Goal: Task Accomplishment & Management: Complete application form

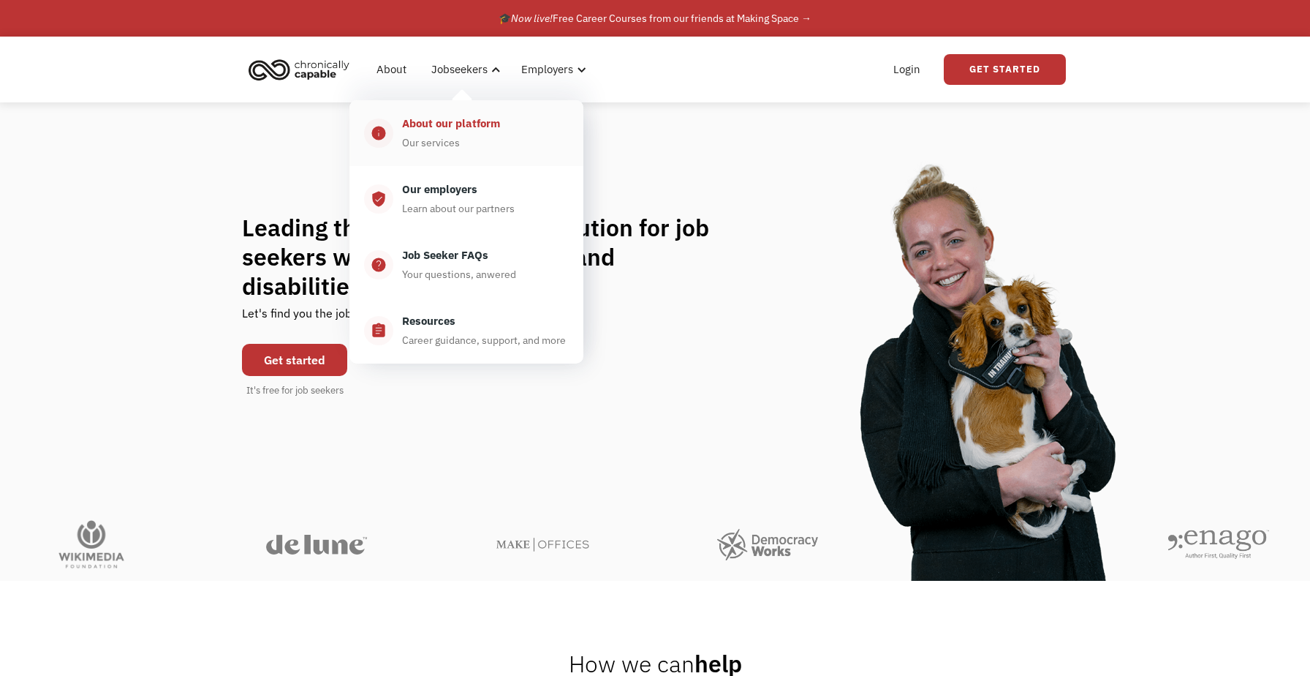
click at [458, 126] on div "About our platform" at bounding box center [451, 124] width 98 height 18
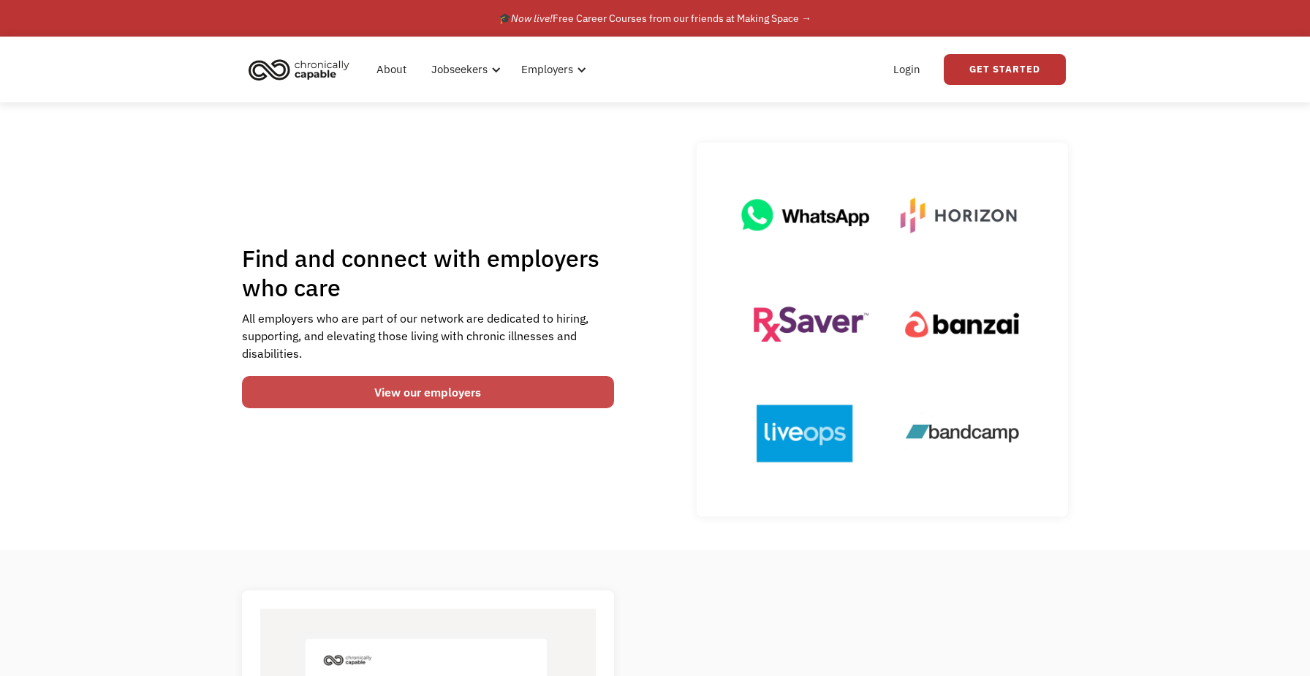
click at [555, 396] on link "View our employers" at bounding box center [428, 392] width 372 height 32
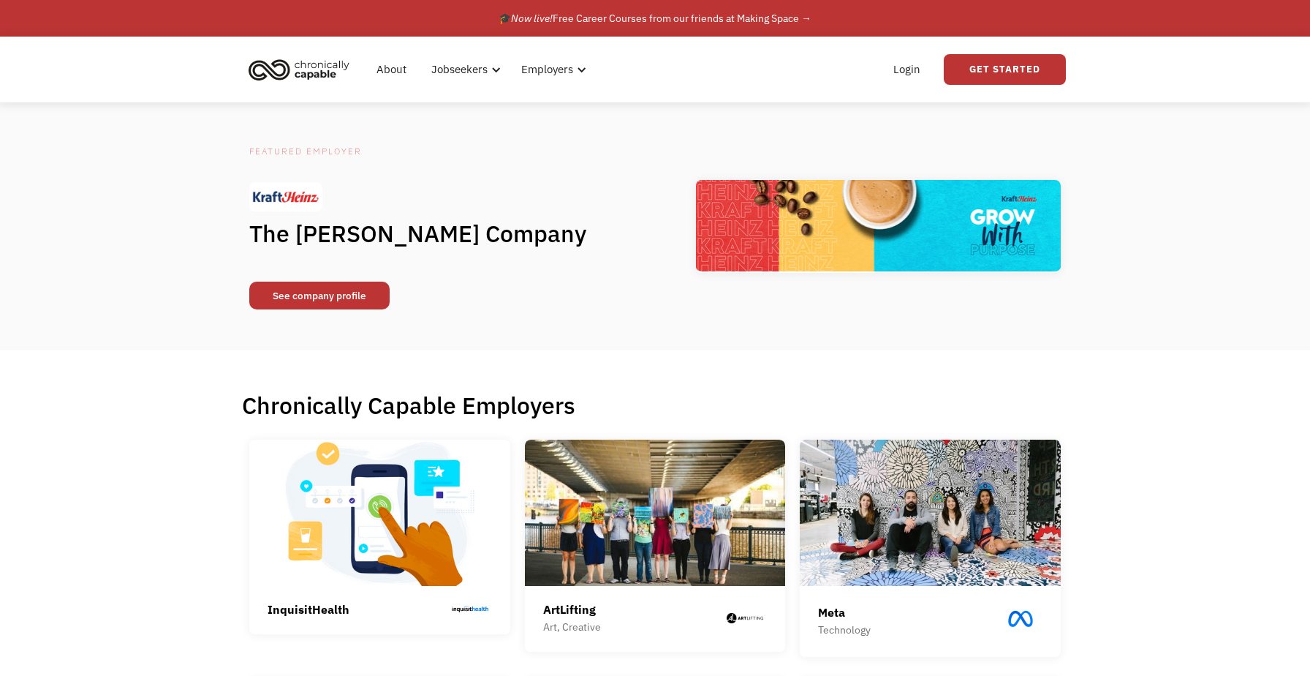
click at [377, 288] on link "See company profile" at bounding box center [319, 295] width 140 height 28
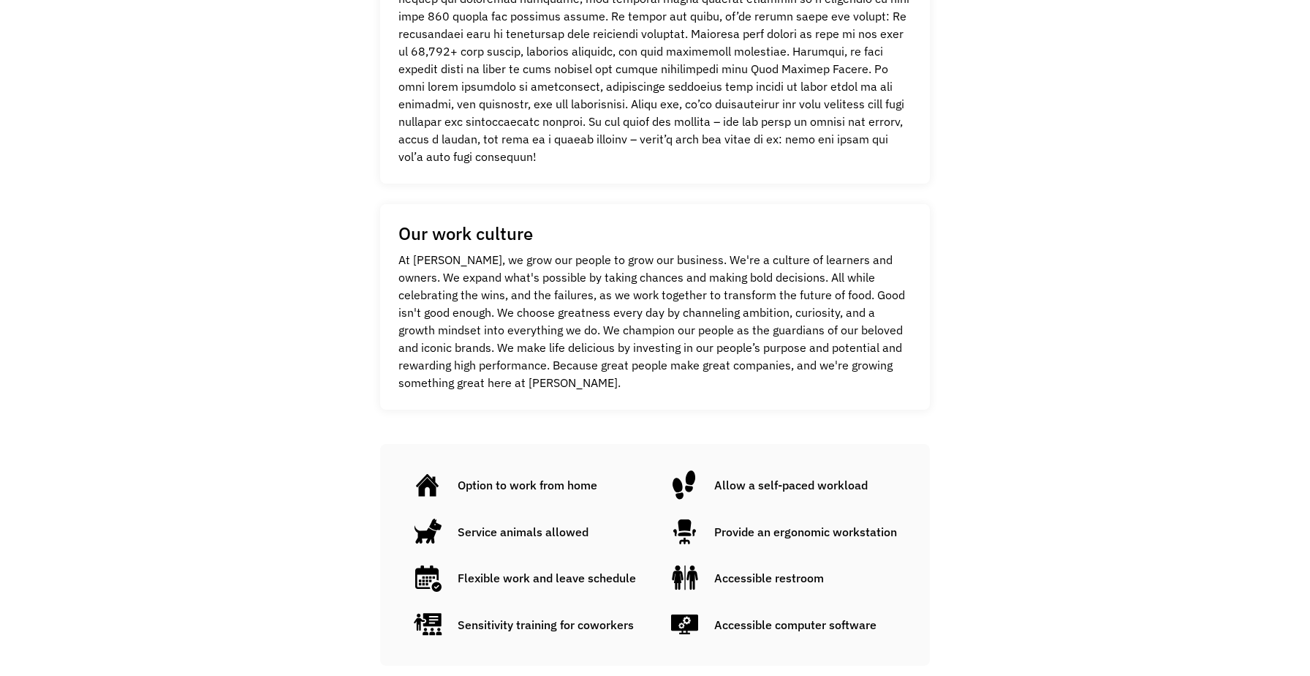
scroll to position [832, 0]
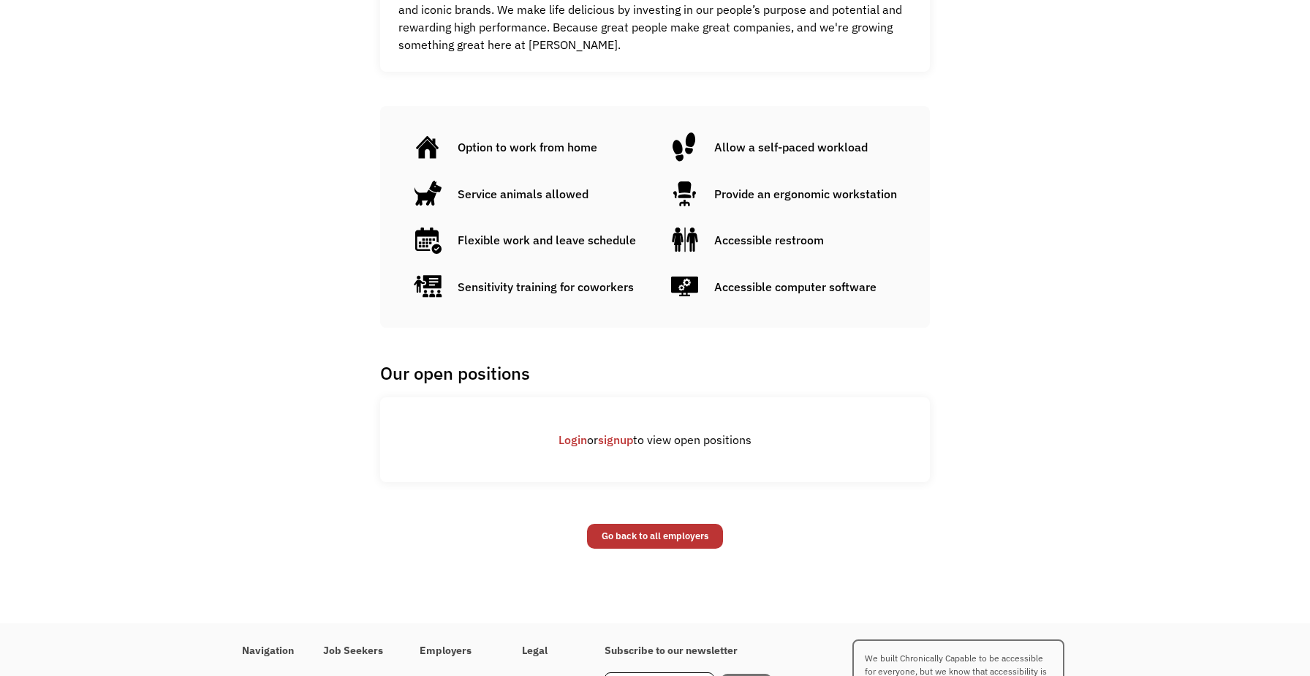
click at [615, 441] on link "signup" at bounding box center [615, 439] width 35 height 15
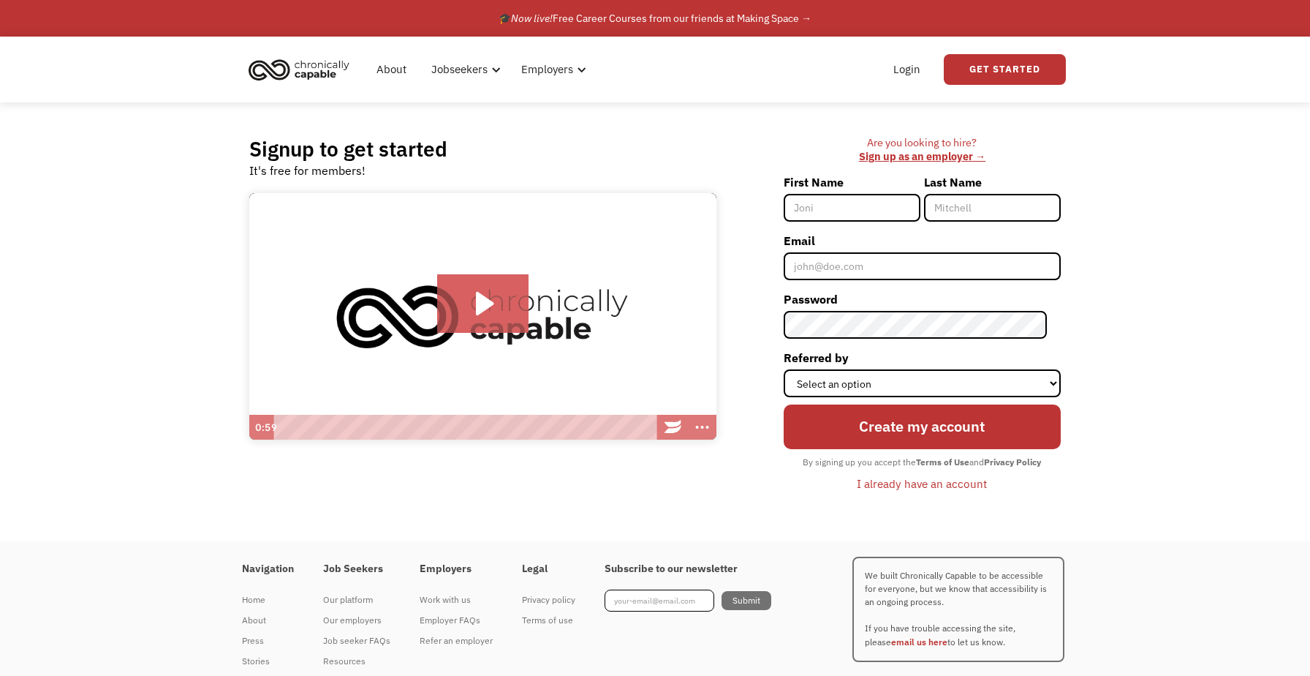
click at [856, 209] on input "First Name" at bounding box center [852, 208] width 137 height 28
type input "[PERSON_NAME]"
drag, startPoint x: 1005, startPoint y: 202, endPoint x: 960, endPoint y: 202, distance: 44.6
click at [960, 202] on input "Neuhauser" at bounding box center [992, 208] width 137 height 28
type input "Neu"
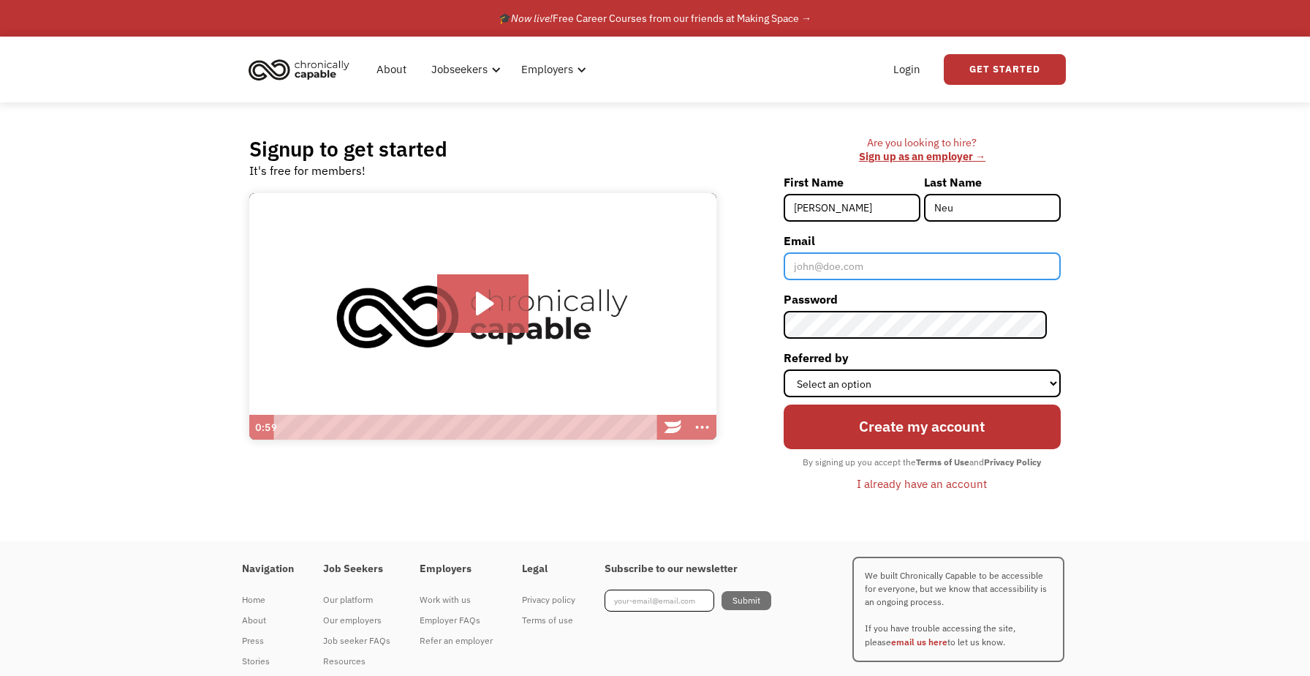
click at [944, 268] on input "Email" at bounding box center [922, 266] width 277 height 28
type input "[PERSON_NAME][EMAIL_ADDRESS][PERSON_NAME][DOMAIN_NAME]"
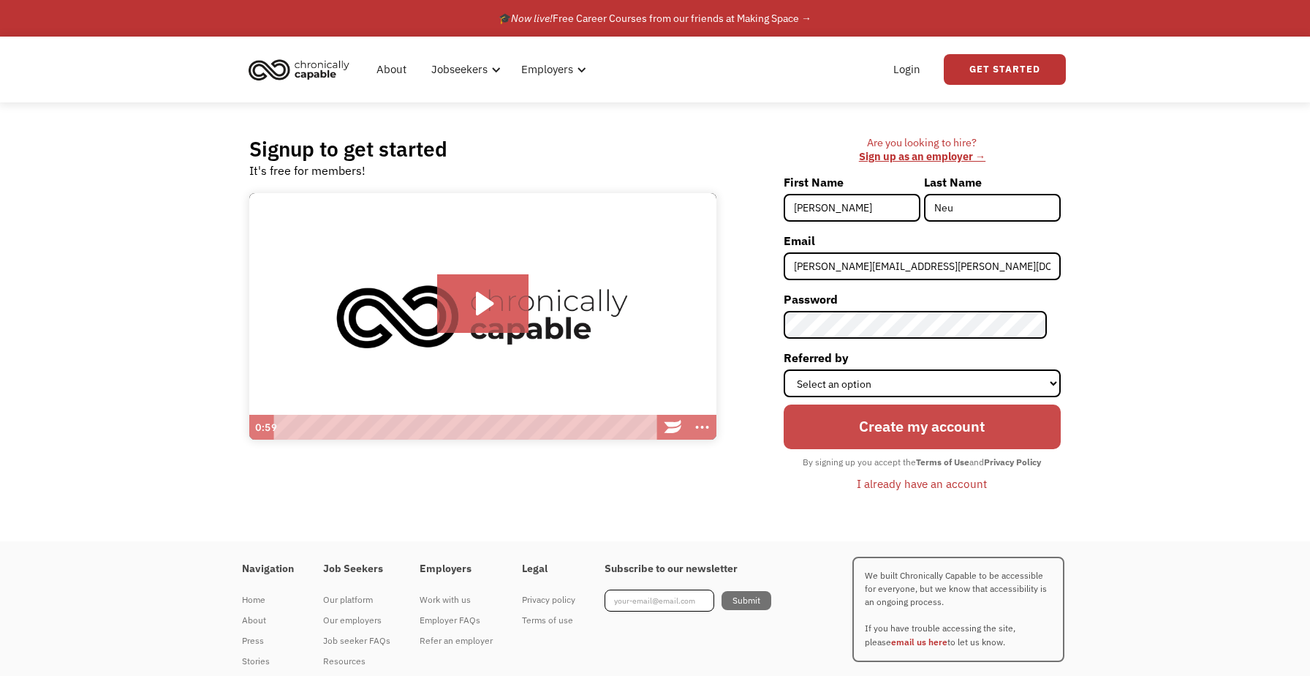
click at [961, 434] on input "Create my account" at bounding box center [922, 426] width 277 height 45
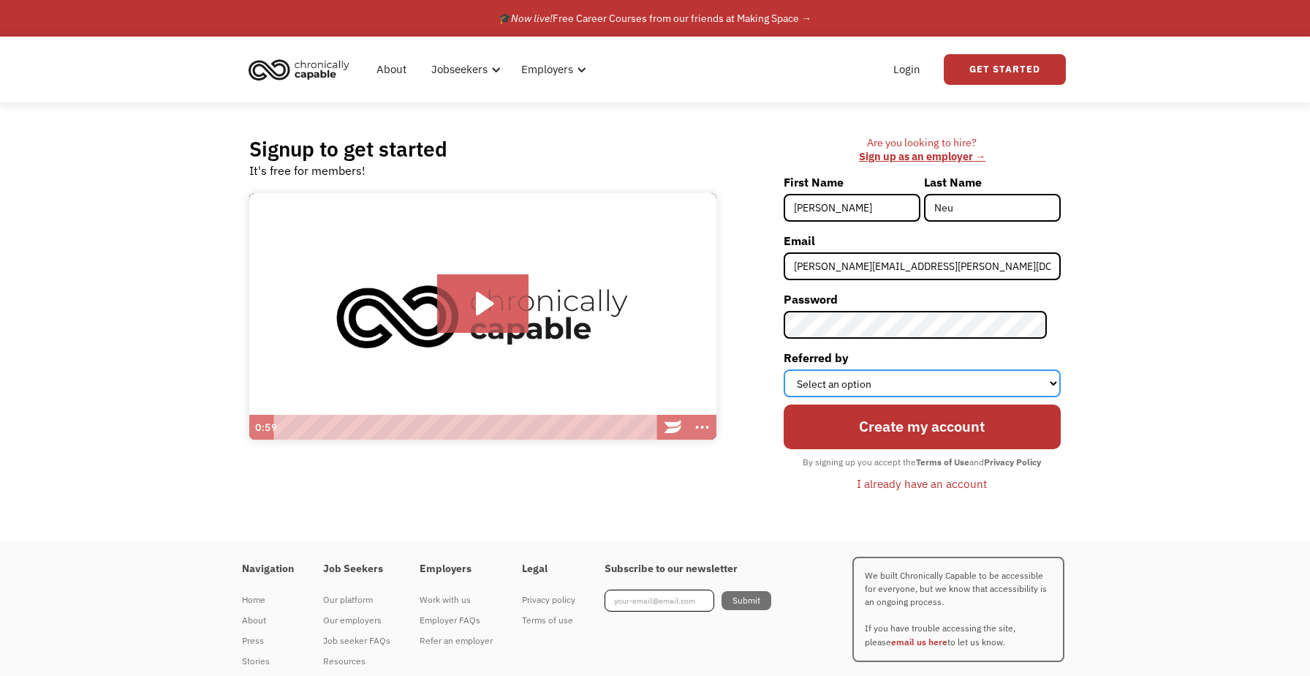
click at [926, 385] on select "Select an option Instagram Facebook Twitter Search Engine News Article Word of …" at bounding box center [922, 383] width 277 height 28
select select "Other"
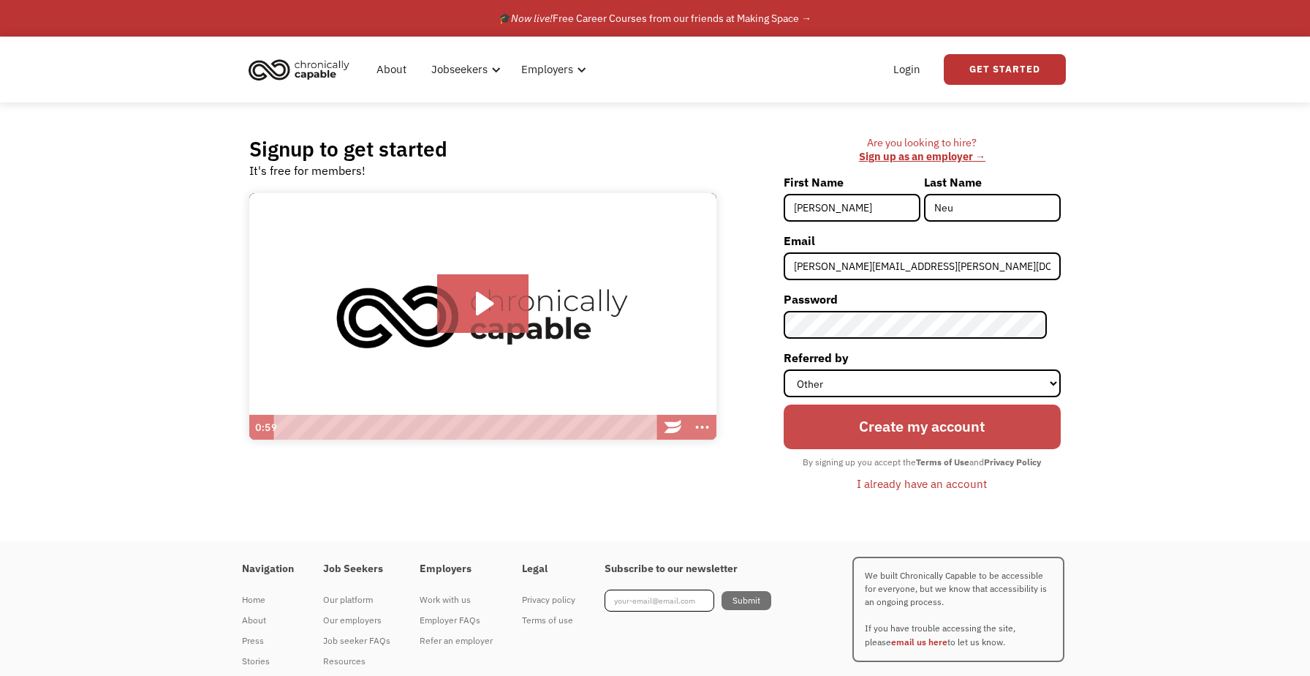
click at [924, 410] on input "Create my account" at bounding box center [922, 426] width 277 height 45
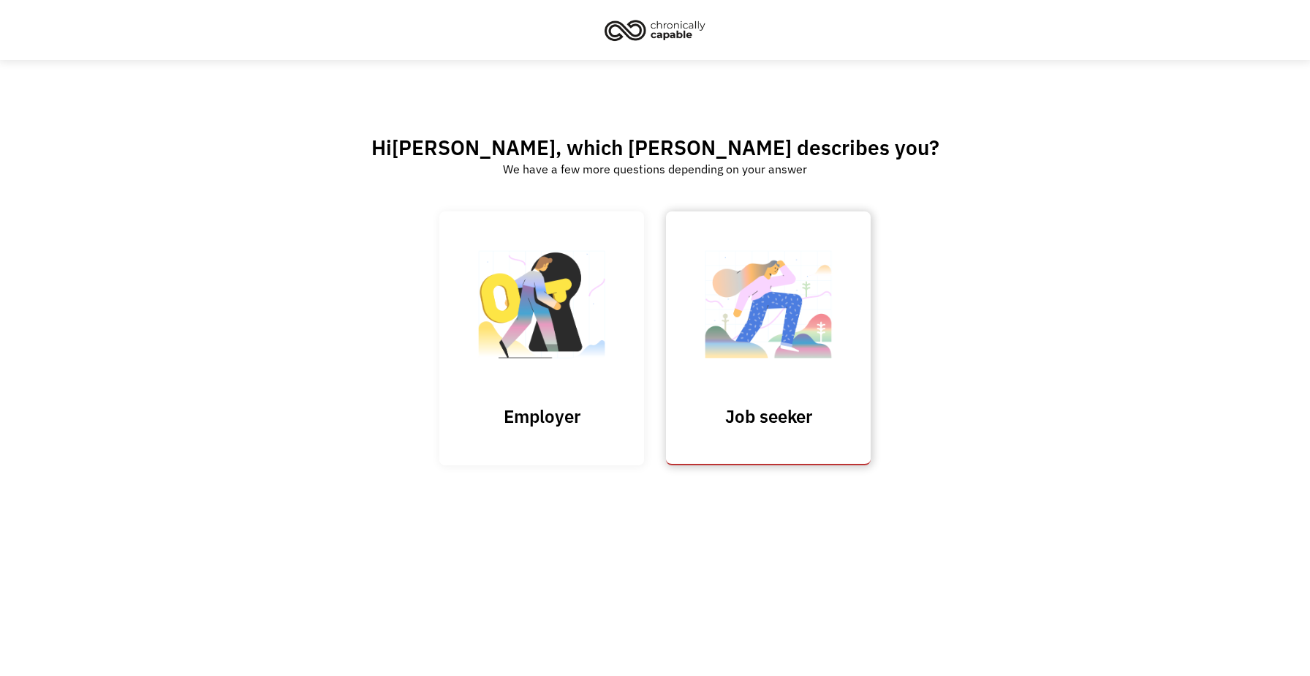
click at [752, 368] on img at bounding box center [768, 312] width 146 height 143
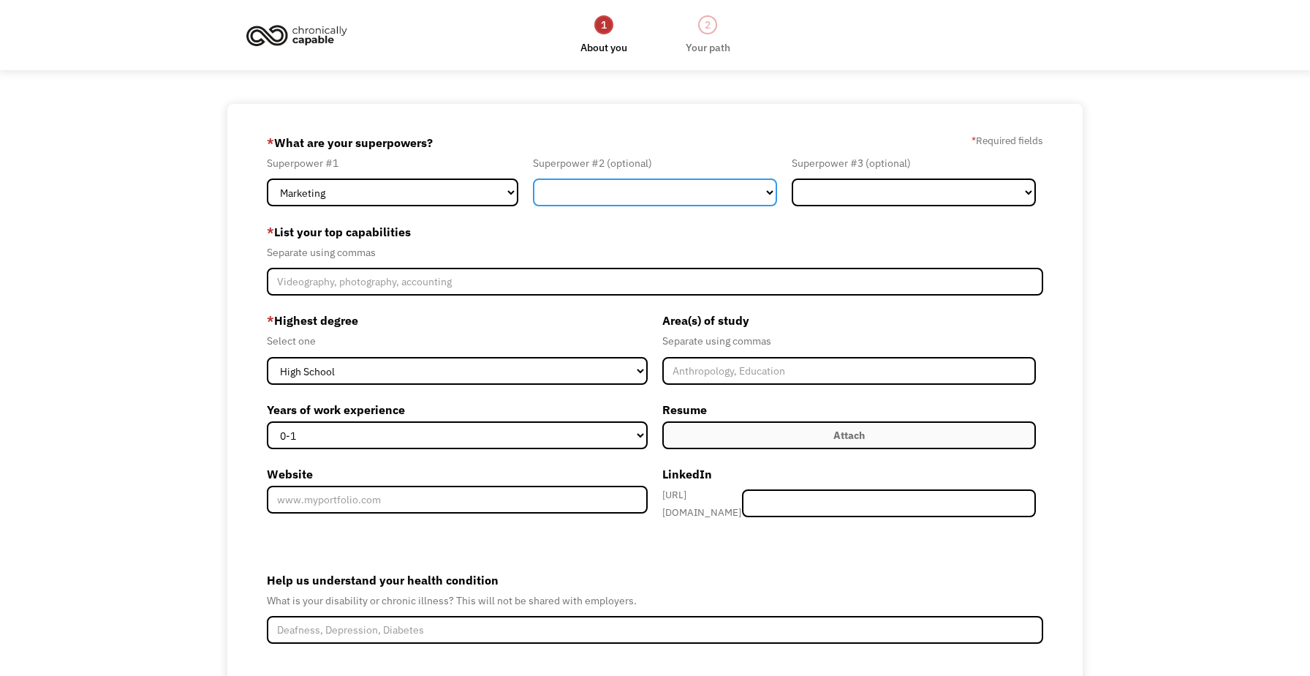
click at [593, 189] on select "Marketing Human Resources Finance Technology Operations Sales Industrial & Manu…" at bounding box center [655, 192] width 244 height 28
select select "Sales"
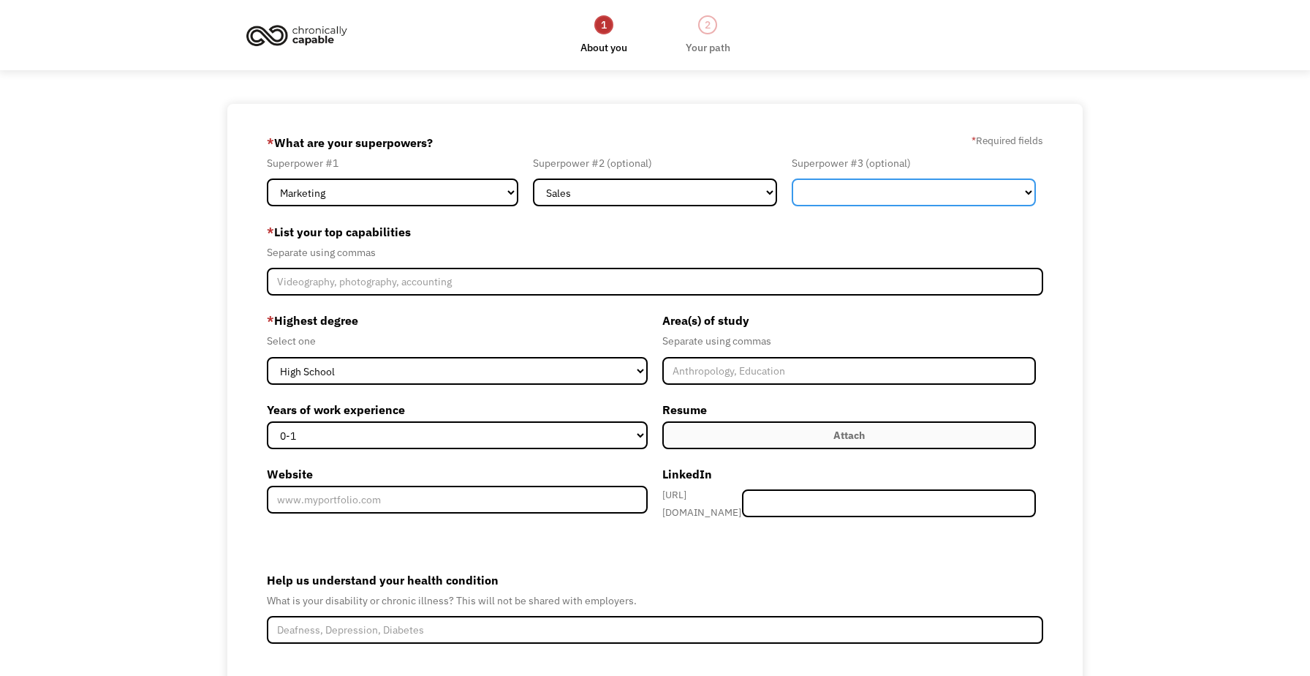
click at [812, 190] on select "Marketing Human Resources Finance Technology Operations Sales Industrial & Manu…" at bounding box center [914, 192] width 244 height 28
select select "Technology"
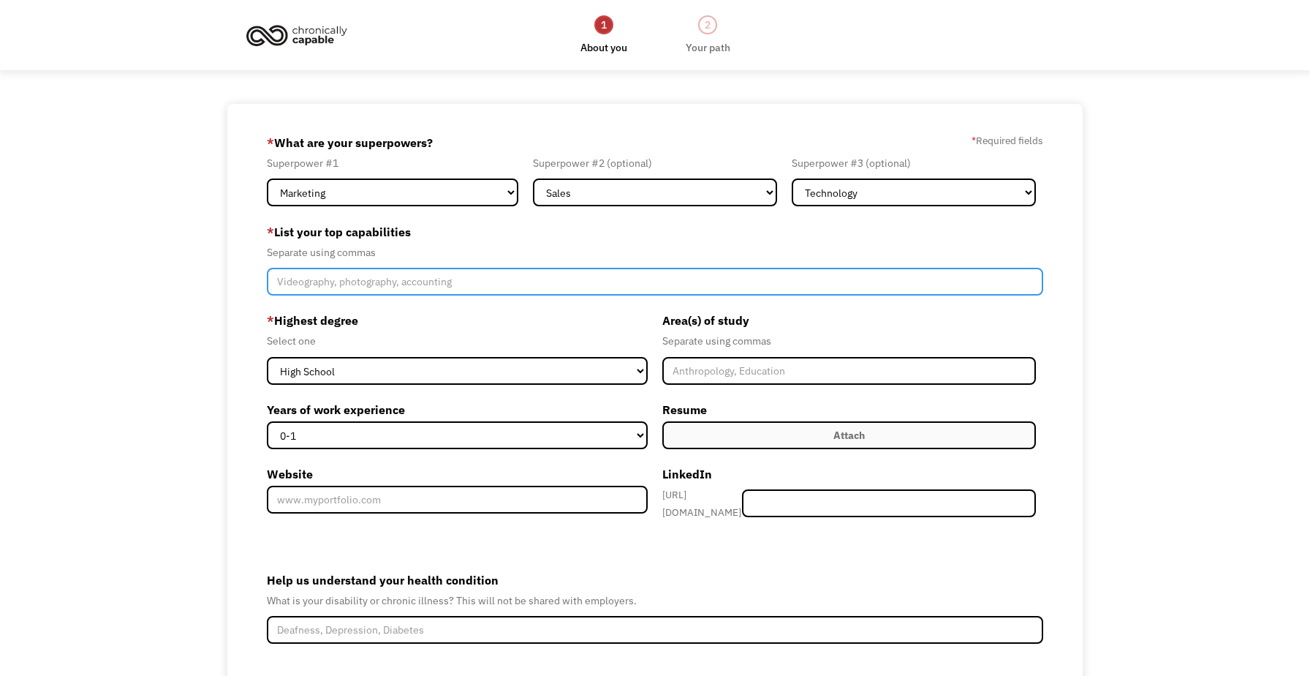
click at [652, 285] on input "Member-Create-Step1" at bounding box center [655, 282] width 777 height 28
type input "sales"
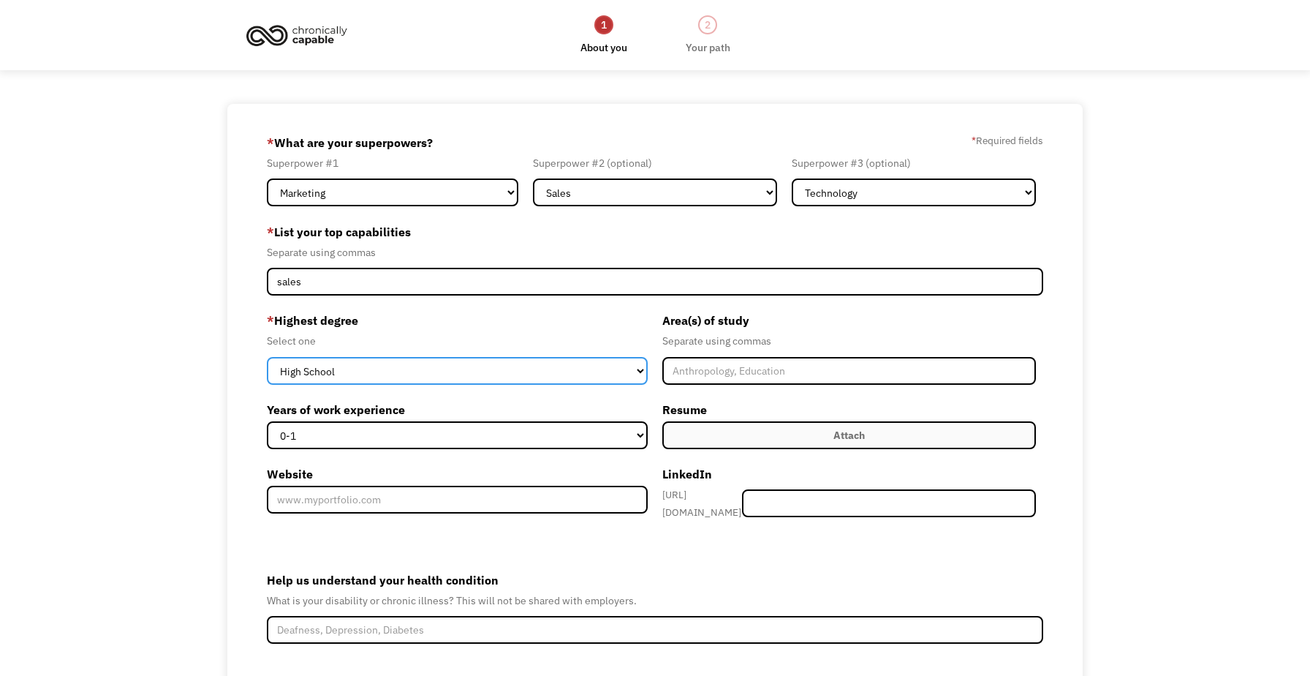
click at [601, 359] on select "High School Associates Bachelors Master's PhD" at bounding box center [457, 371] width 381 height 28
select select "bachelors"
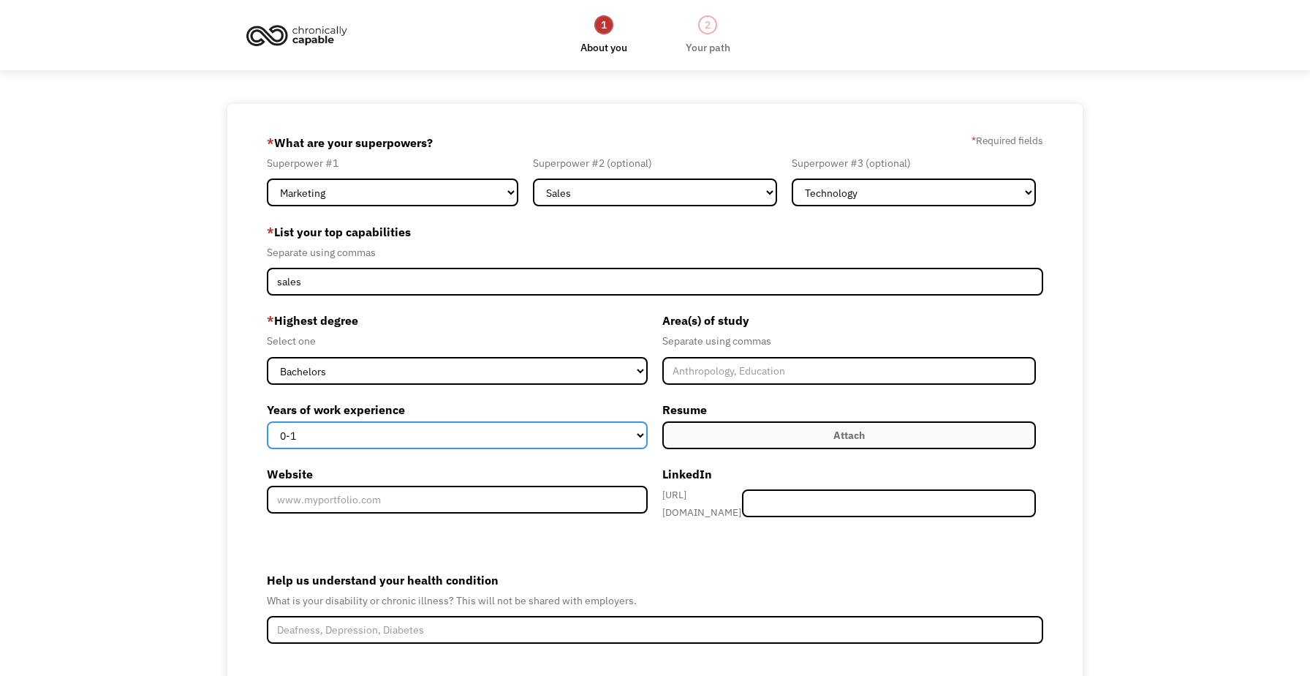
click at [619, 433] on select "0-1 2-4 5-10 11-15 15+" at bounding box center [457, 435] width 381 height 28
select select "11-15"
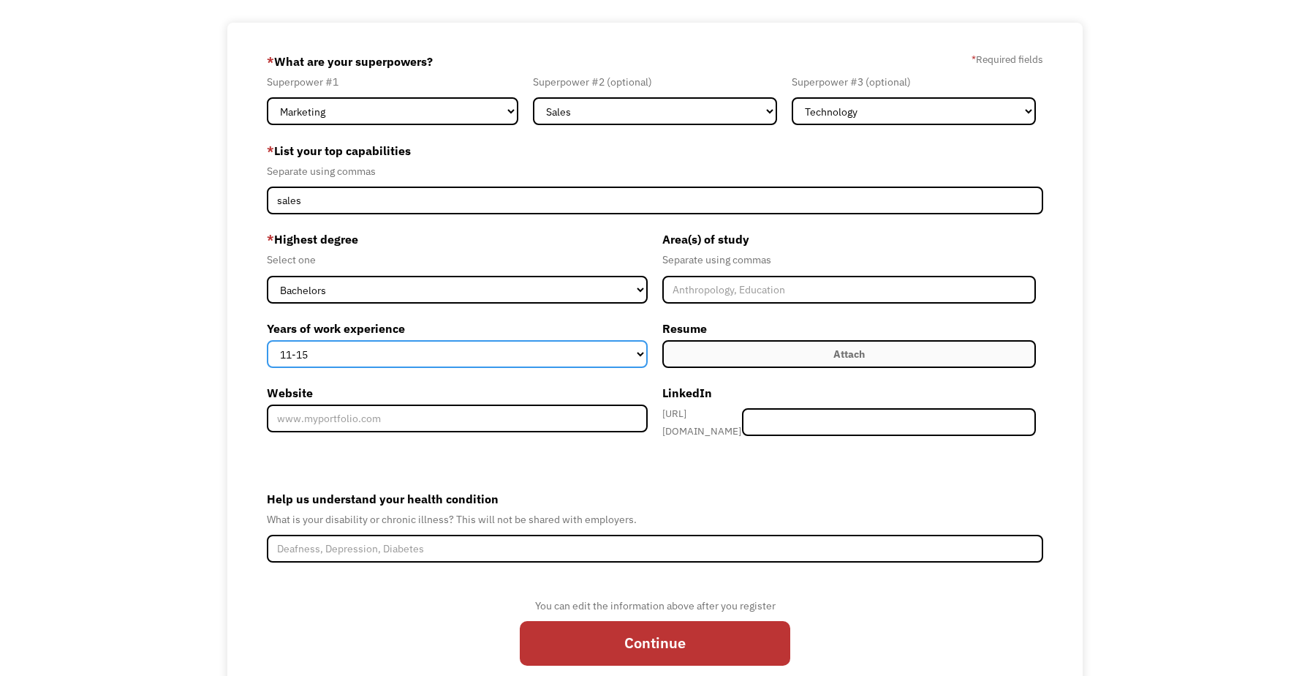
scroll to position [137, 0]
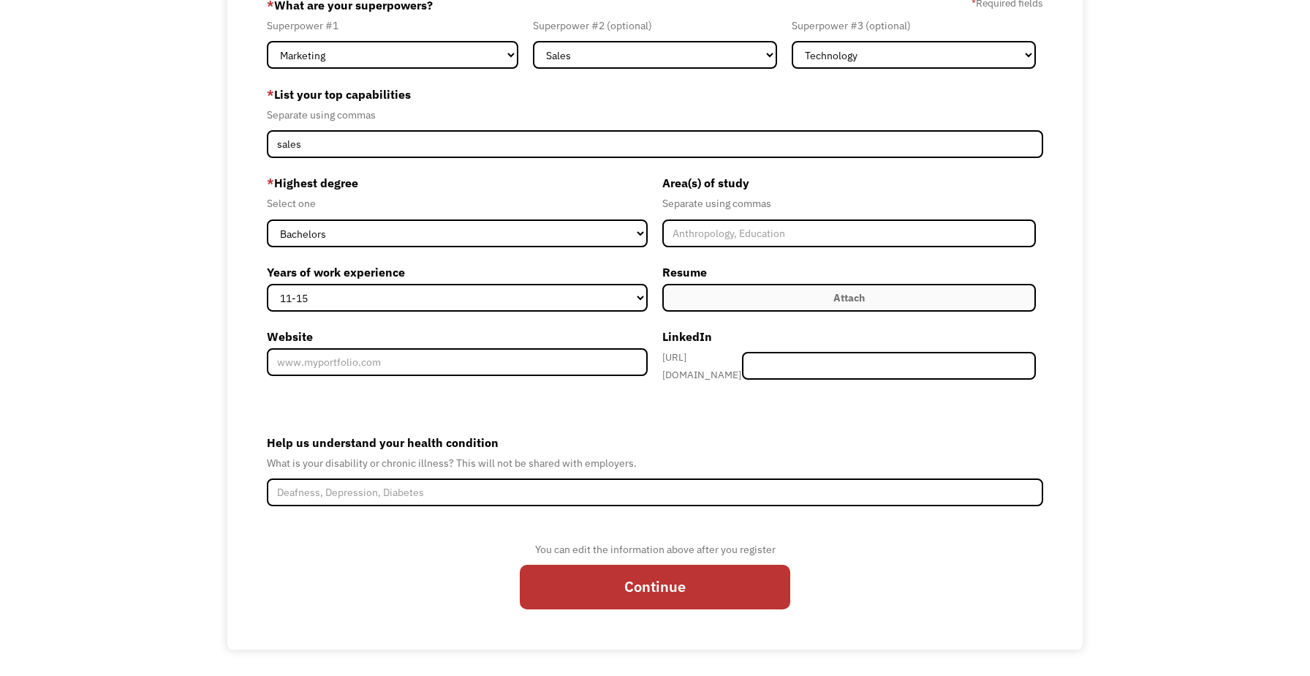
click at [608, 551] on div "You can edit the information above after you register Continue" at bounding box center [655, 581] width 271 height 83
click at [620, 567] on input "Continue" at bounding box center [655, 586] width 271 height 45
type input "Please wait..."
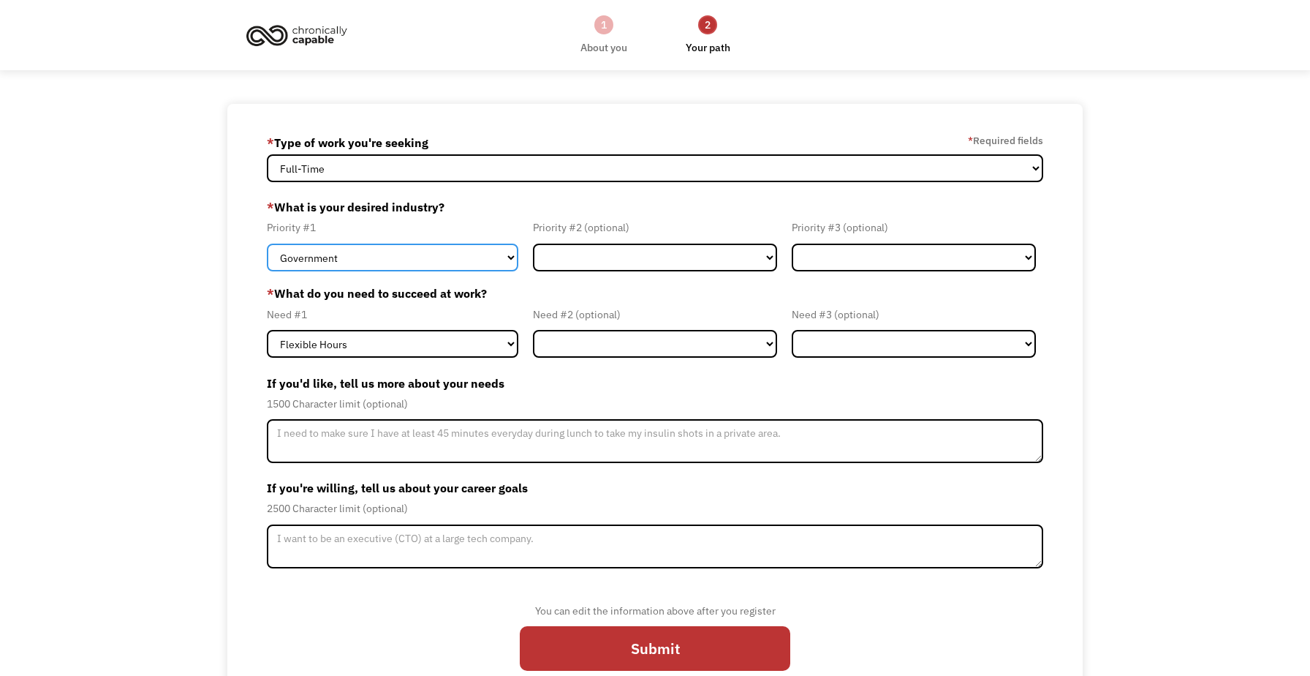
click at [494, 262] on select "Government Finance & Insurance Health & Social Care Tech & Engineering Creative…" at bounding box center [392, 257] width 251 height 28
select select "Tech & Engineering"
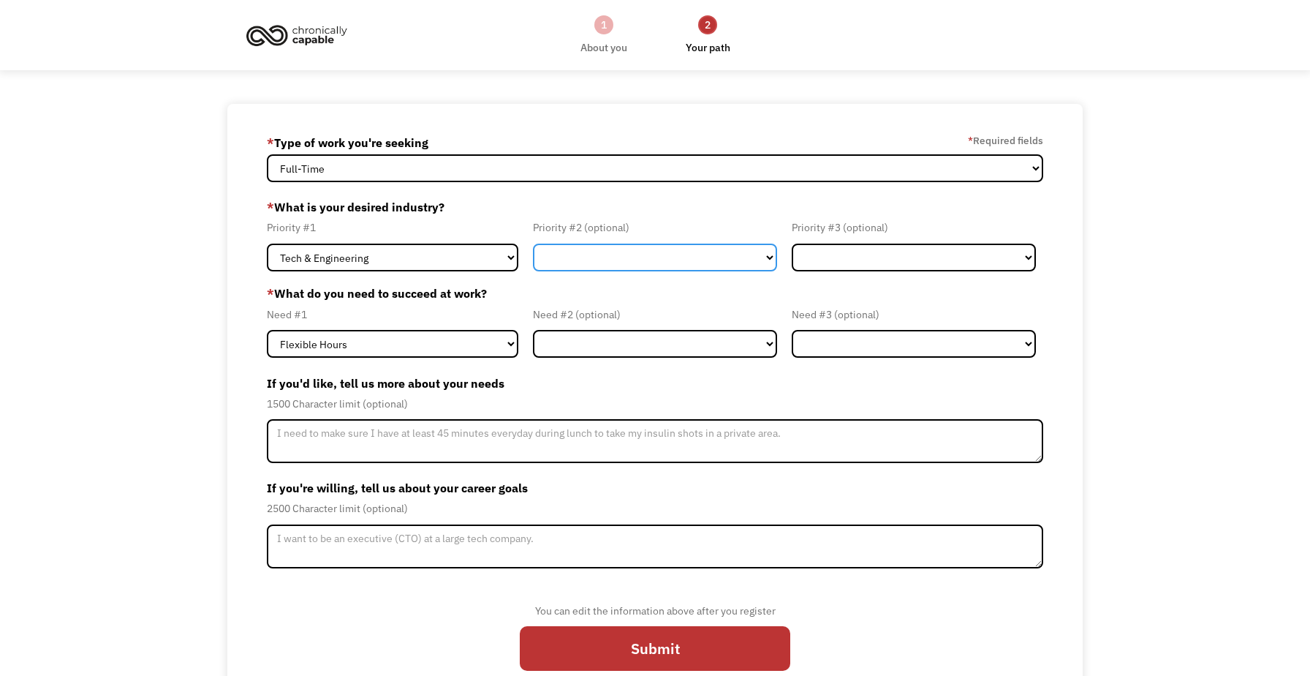
click at [594, 252] on select "Government Finance & Insurance Health & Social Care Tech & Engineering Creative…" at bounding box center [655, 257] width 244 height 28
select select "Administrative"
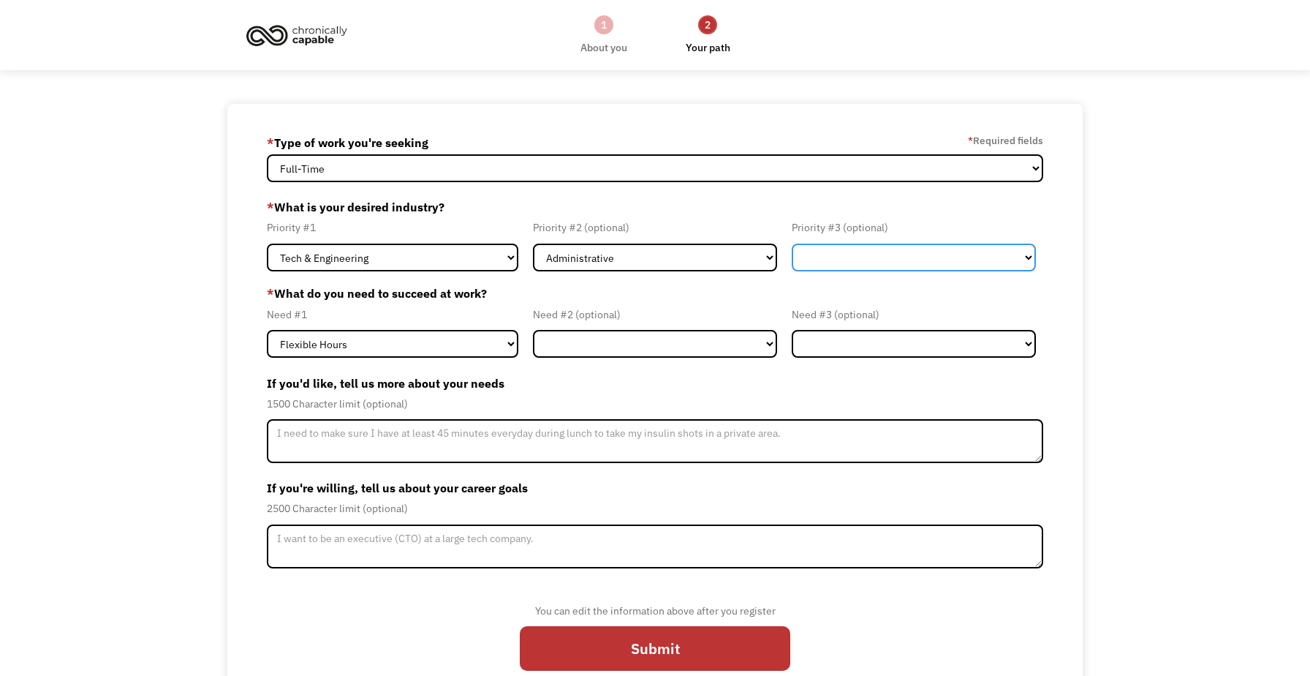
click at [821, 261] on select "Government Finance & Insurance Health & Social Care Tech & Engineering Creative…" at bounding box center [914, 257] width 244 height 28
select select "Finance & Insurance"
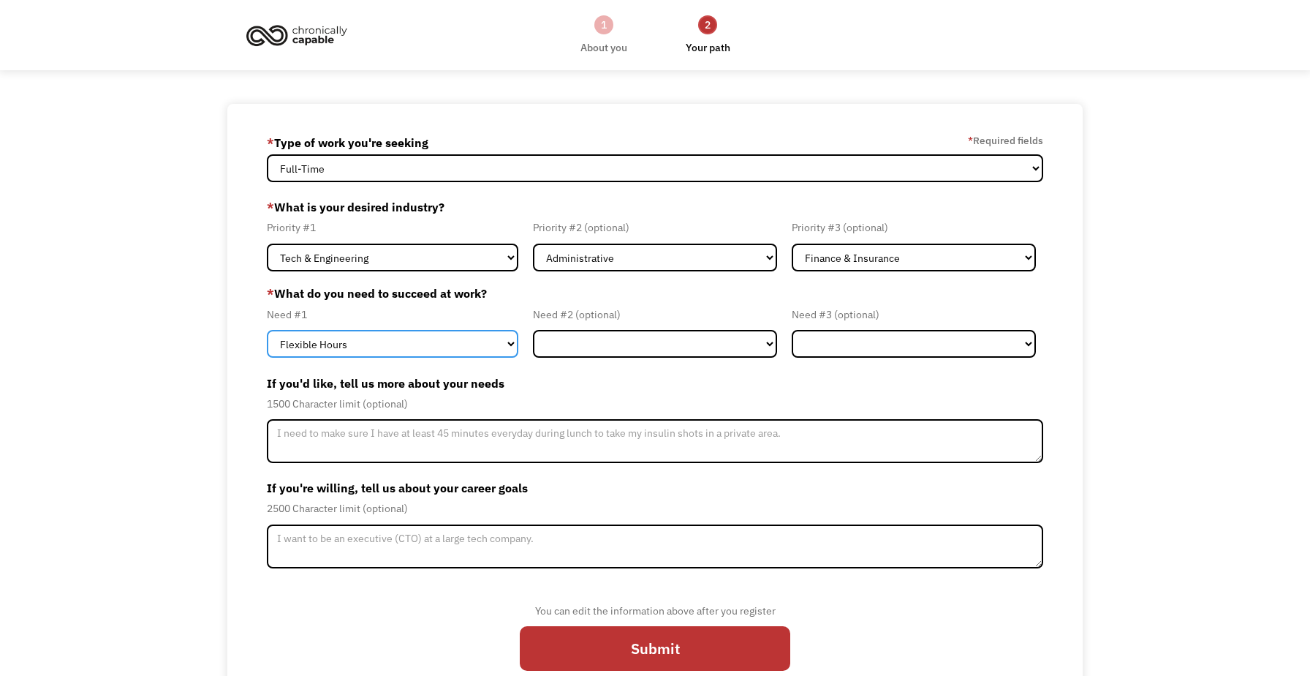
click at [466, 341] on select "Flexible Hours Remote Work Service Animal On-site Accommodations Visual Support…" at bounding box center [392, 344] width 251 height 28
select select "Remote Work"
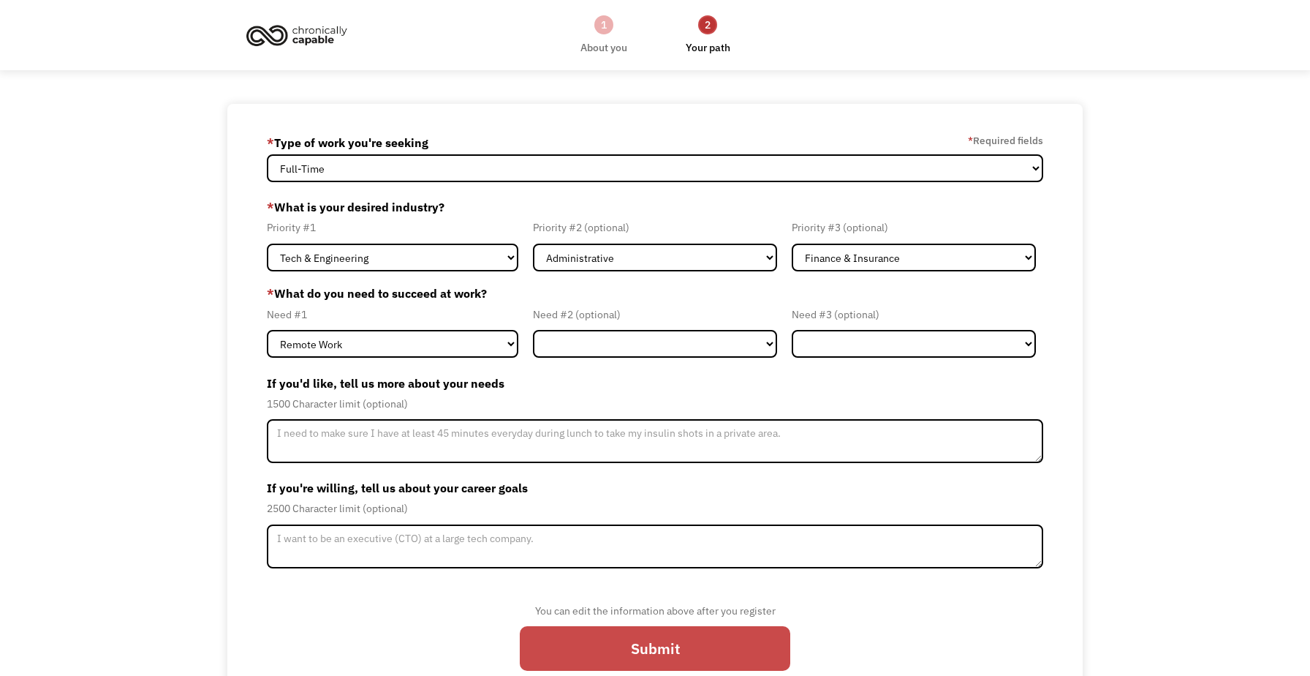
click at [625, 647] on input "Submit" at bounding box center [655, 648] width 271 height 45
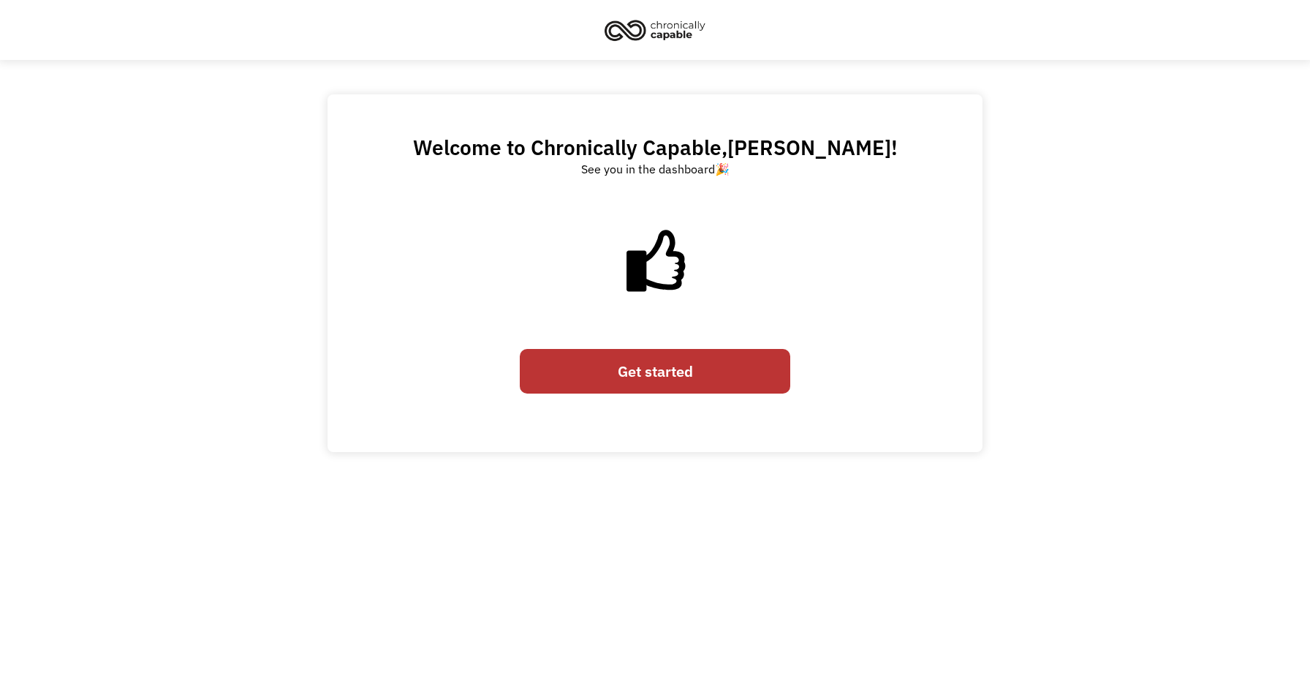
click at [606, 386] on link "Get started" at bounding box center [655, 371] width 271 height 45
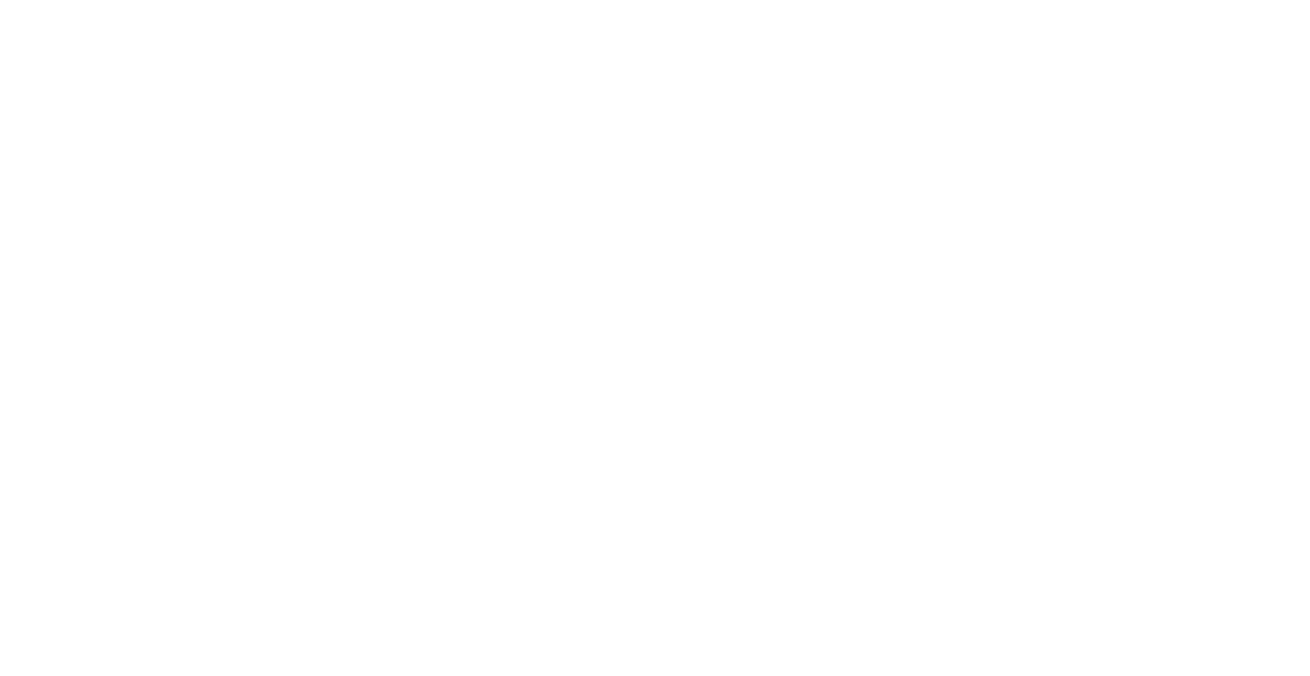
click at [0, 0] on html at bounding box center [0, 0] width 0 height 0
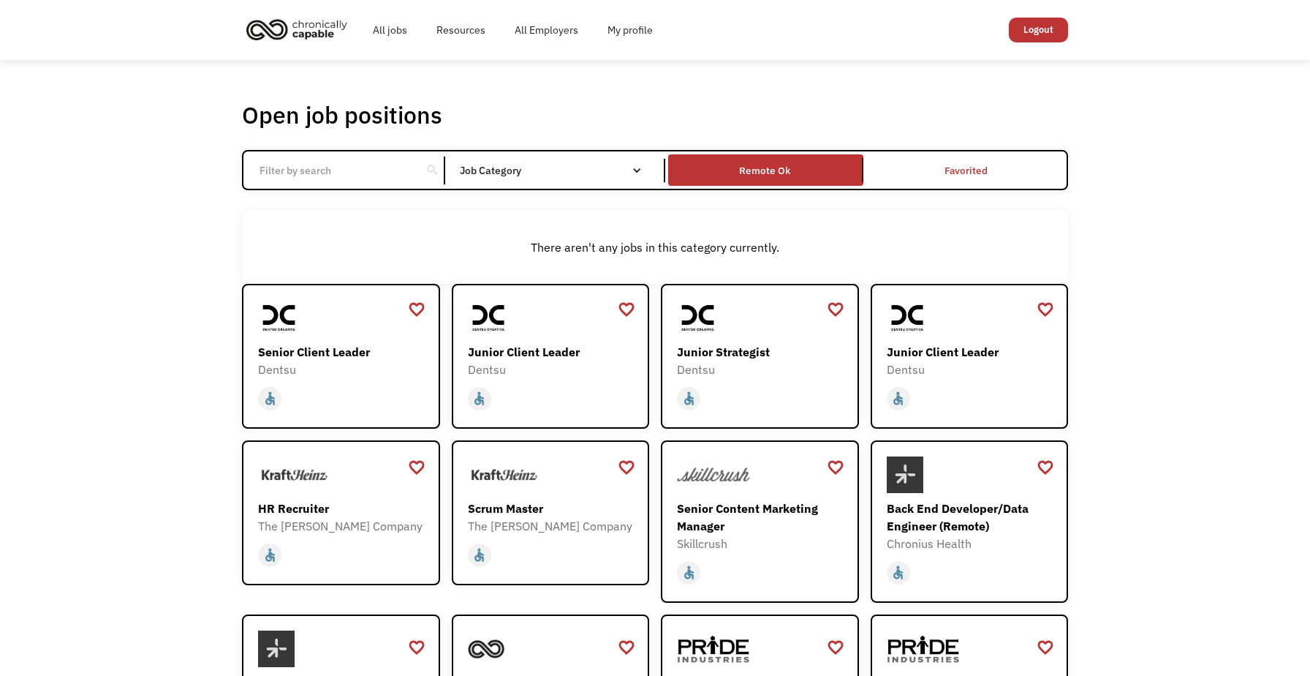
click at [784, 157] on link "Remote Ok" at bounding box center [765, 169] width 200 height 37
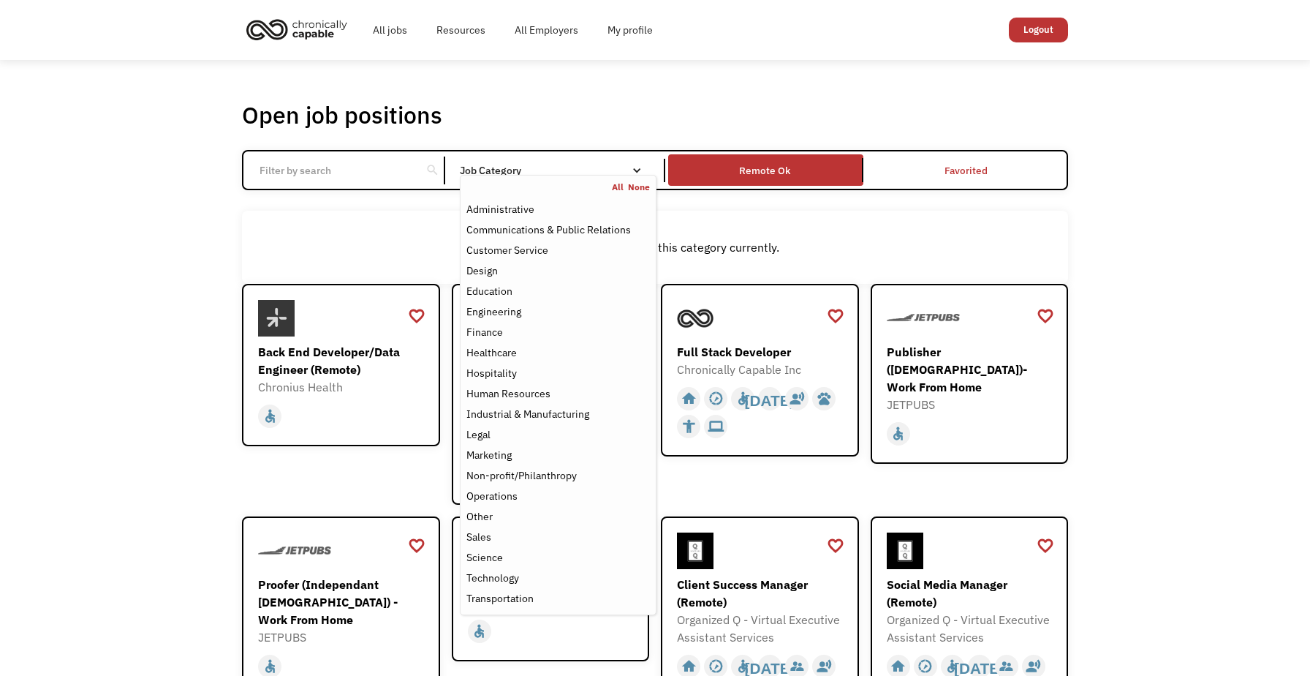
click at [545, 167] on div "Job Category" at bounding box center [558, 170] width 197 height 10
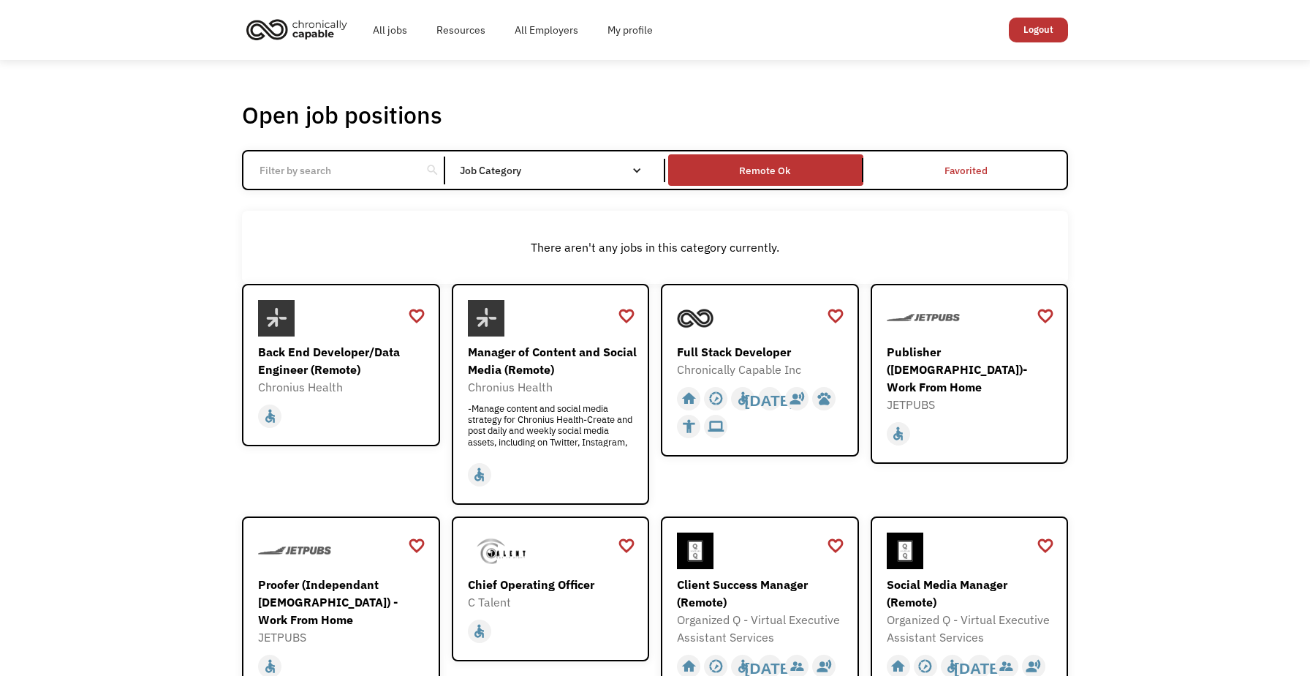
click at [545, 167] on div "Job Category" at bounding box center [558, 170] width 197 height 10
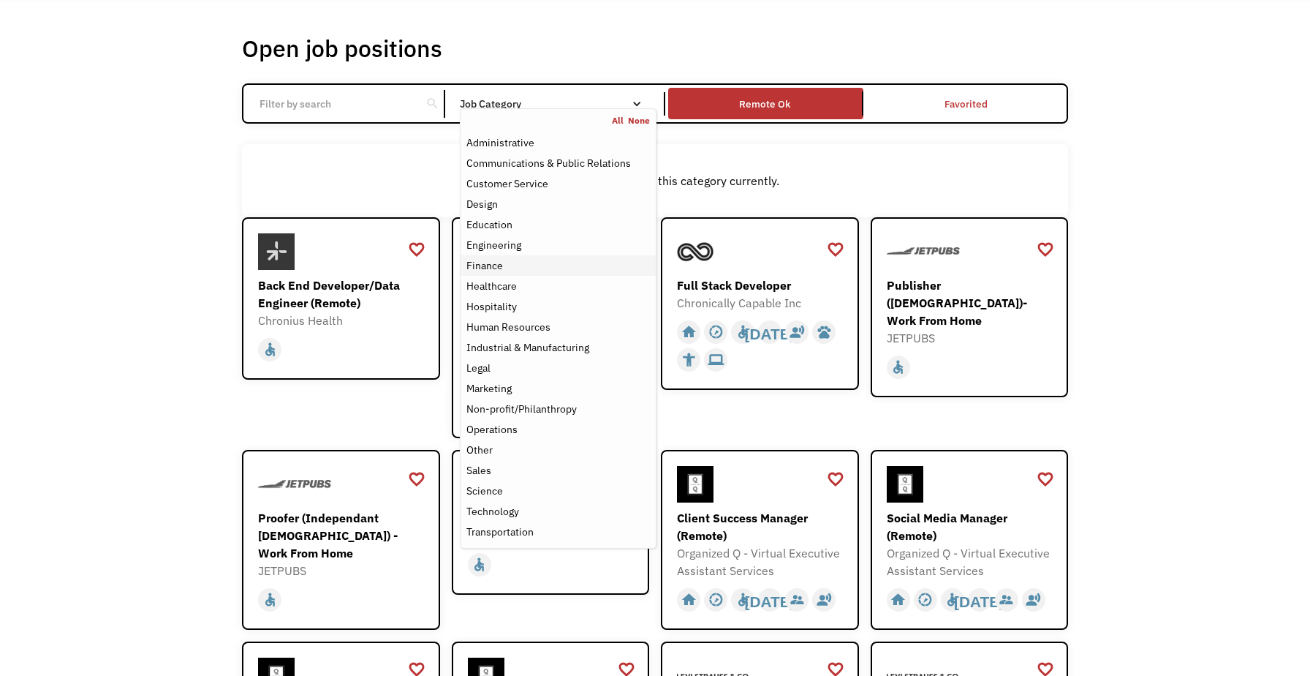
scroll to position [71, 0]
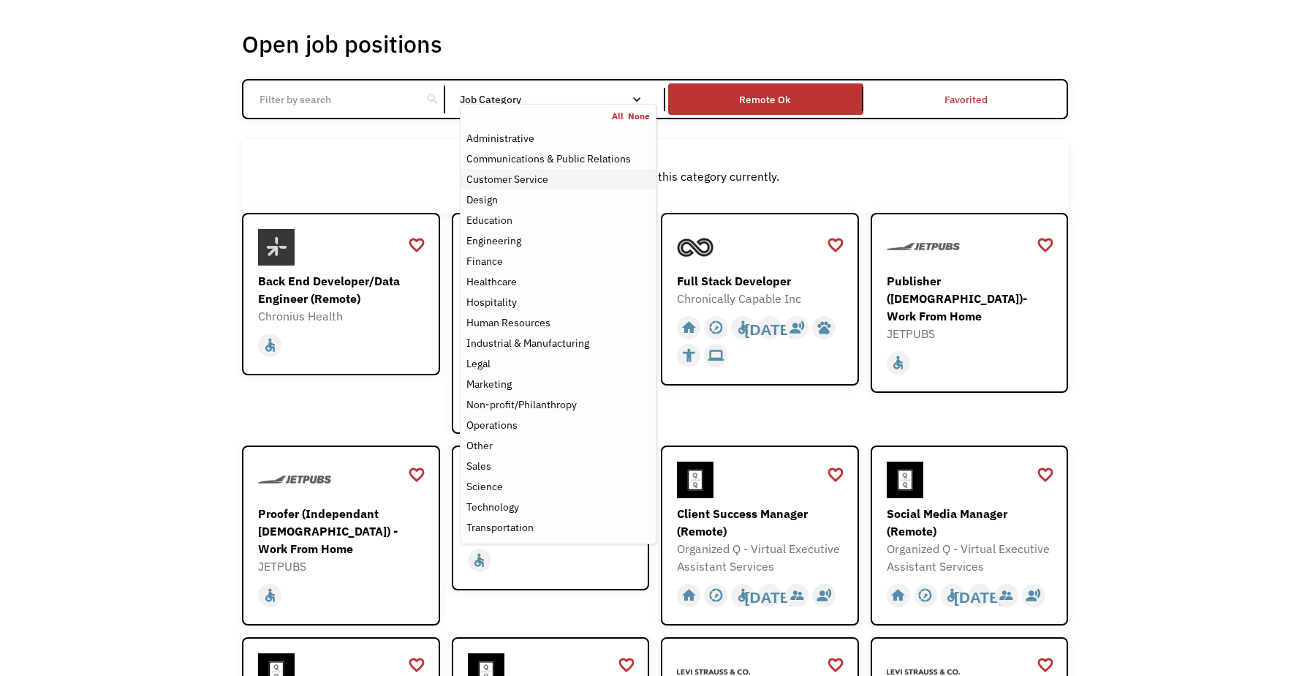
click at [545, 178] on div "Customer Service" at bounding box center [507, 179] width 82 height 18
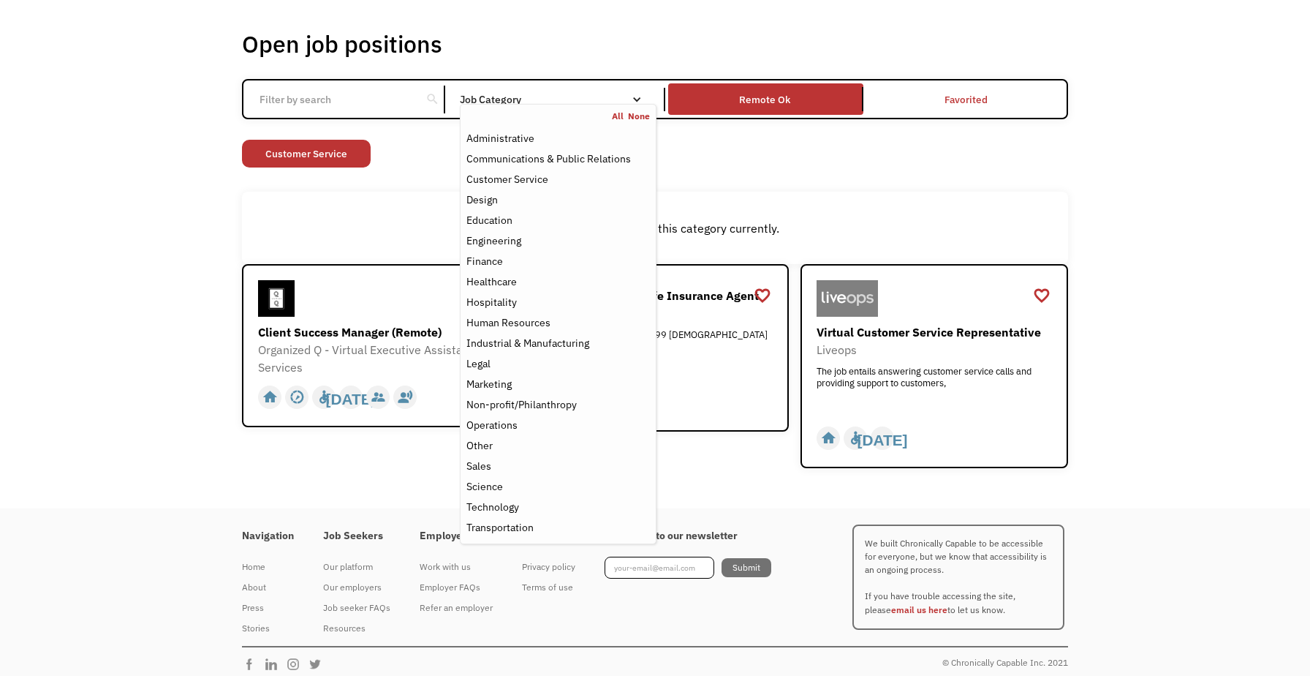
click at [135, 214] on div "Open job positions You have X liked items Search search Filter by category Admi…" at bounding box center [655, 248] width 1310 height 519
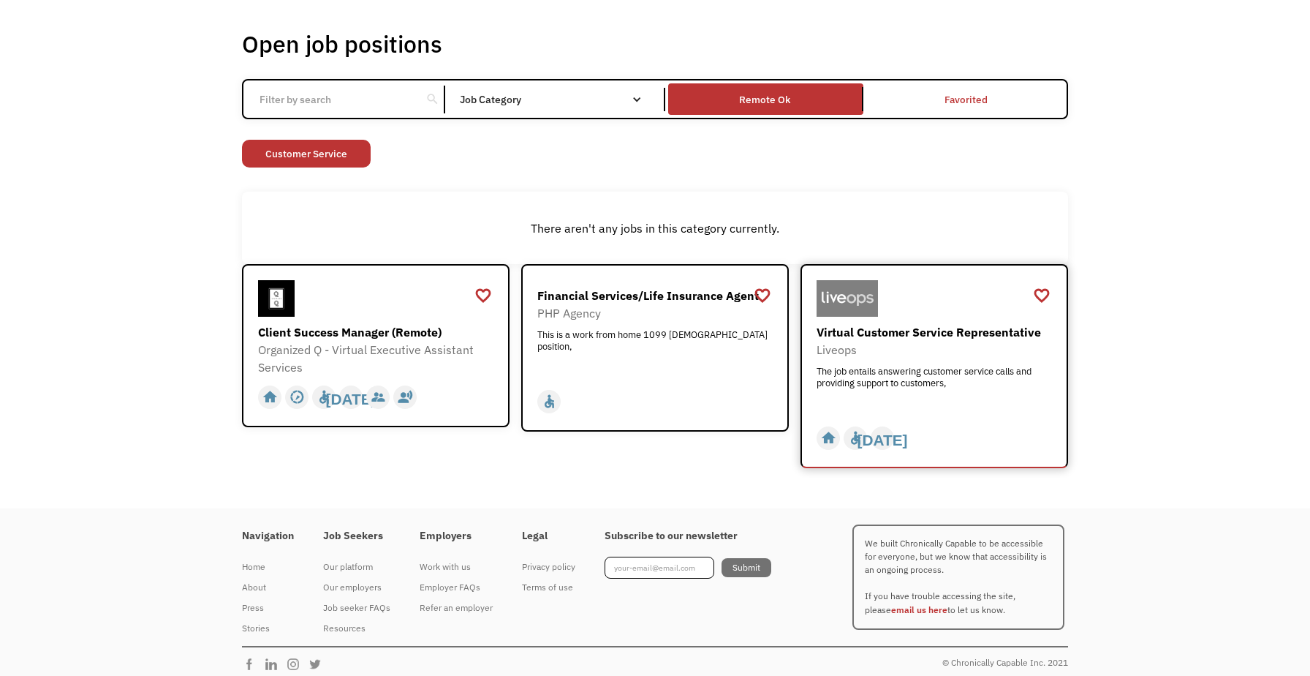
click at [860, 306] on img at bounding box center [847, 298] width 61 height 37
click at [485, 295] on div "favorite_border" at bounding box center [483, 295] width 18 height 22
click at [1038, 298] on div "favorite_border" at bounding box center [1042, 295] width 18 height 22
click at [370, 312] on div at bounding box center [377, 298] width 239 height 37
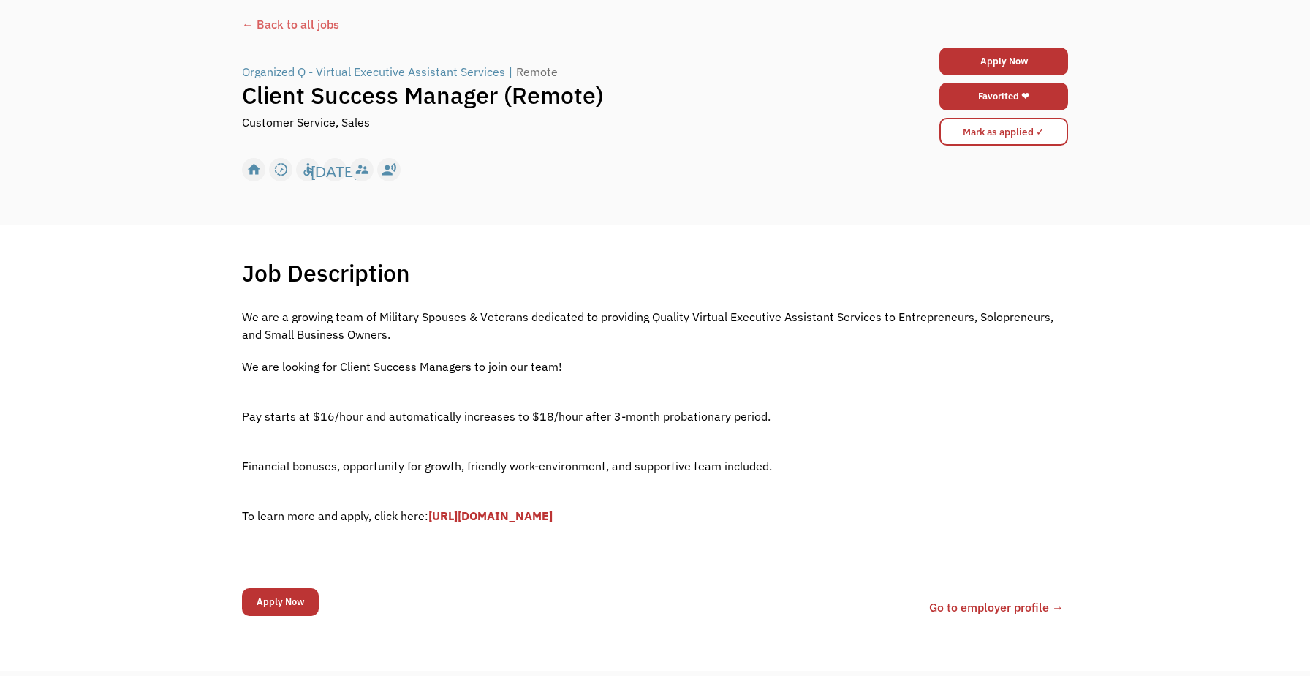
scroll to position [40, 0]
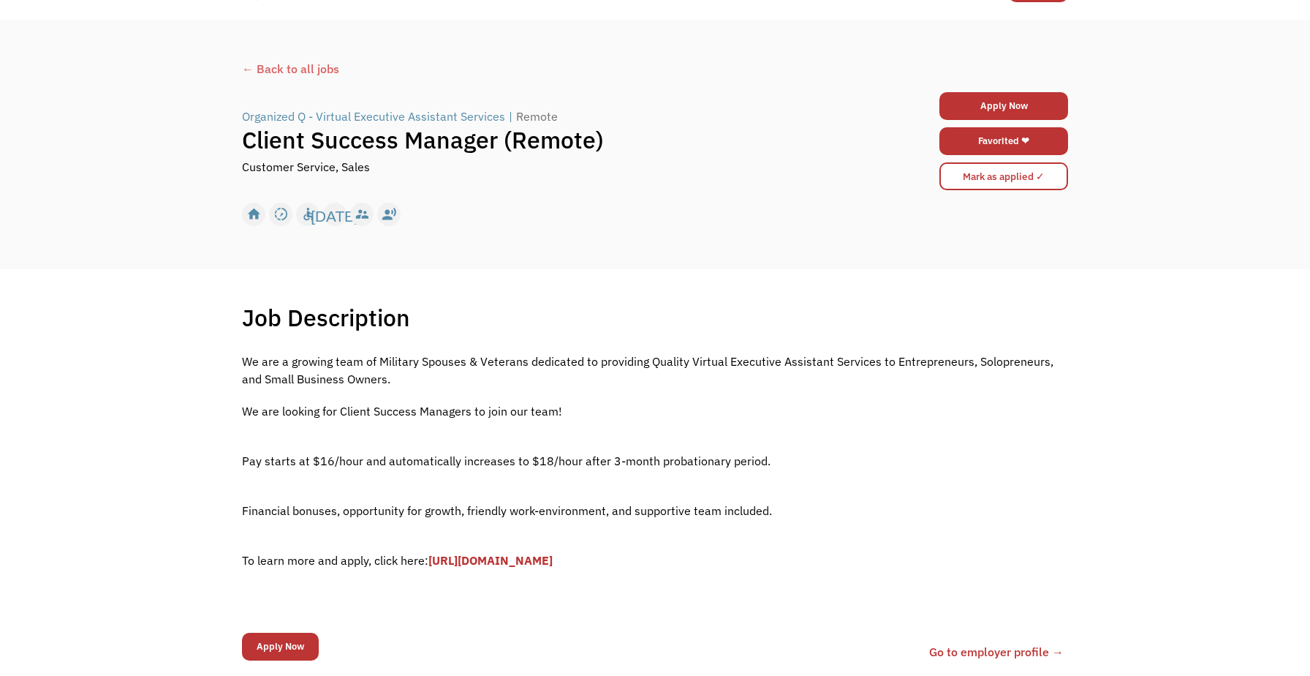
click at [535, 560] on link "[URL][DOMAIN_NAME]" at bounding box center [490, 560] width 124 height 15
click at [275, 66] on div "← Back to all jobs" at bounding box center [655, 69] width 826 height 18
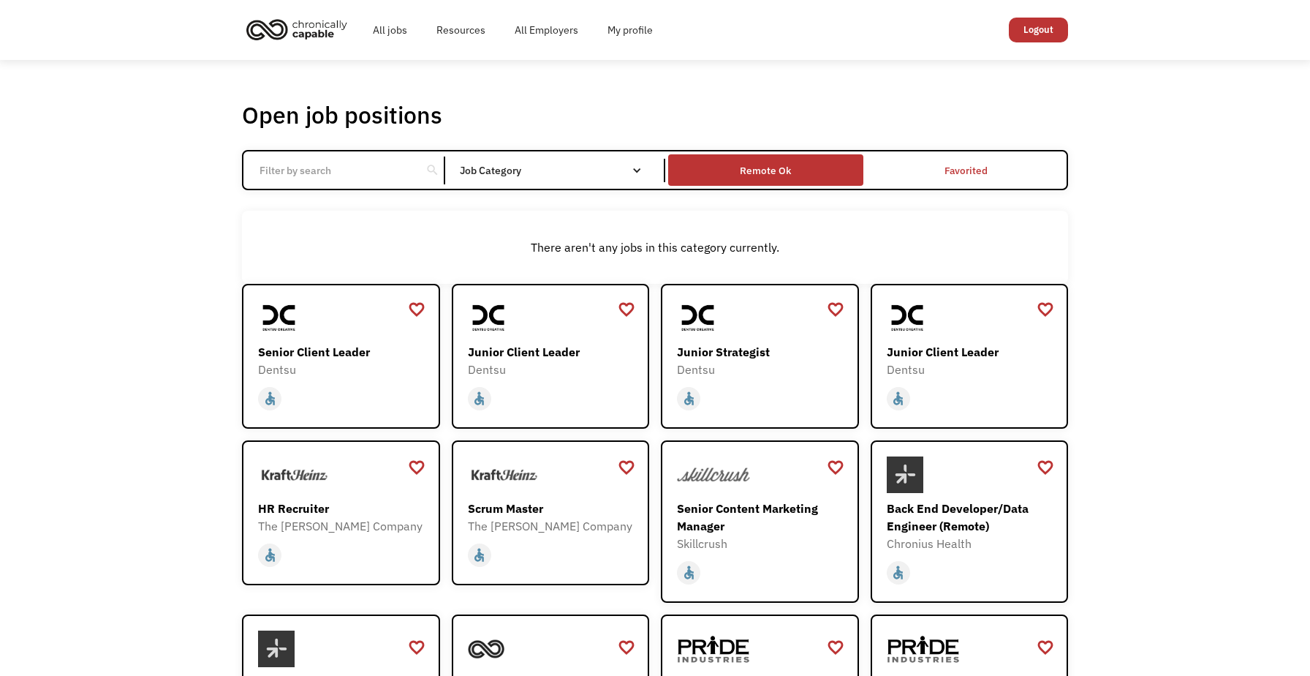
click at [740, 165] on div "Remote Ok" at bounding box center [765, 170] width 194 height 24
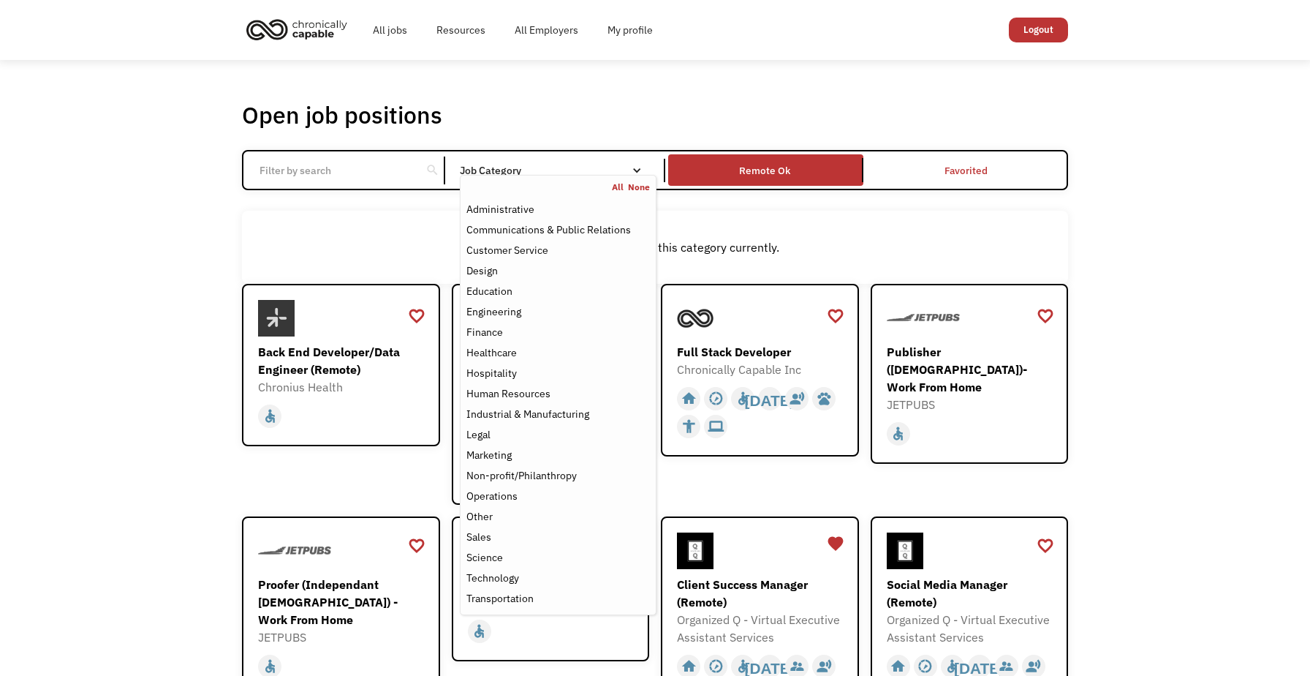
click at [535, 175] on nav "All None Administrative Communications & Public Relations Customer Service Desi…" at bounding box center [558, 395] width 197 height 440
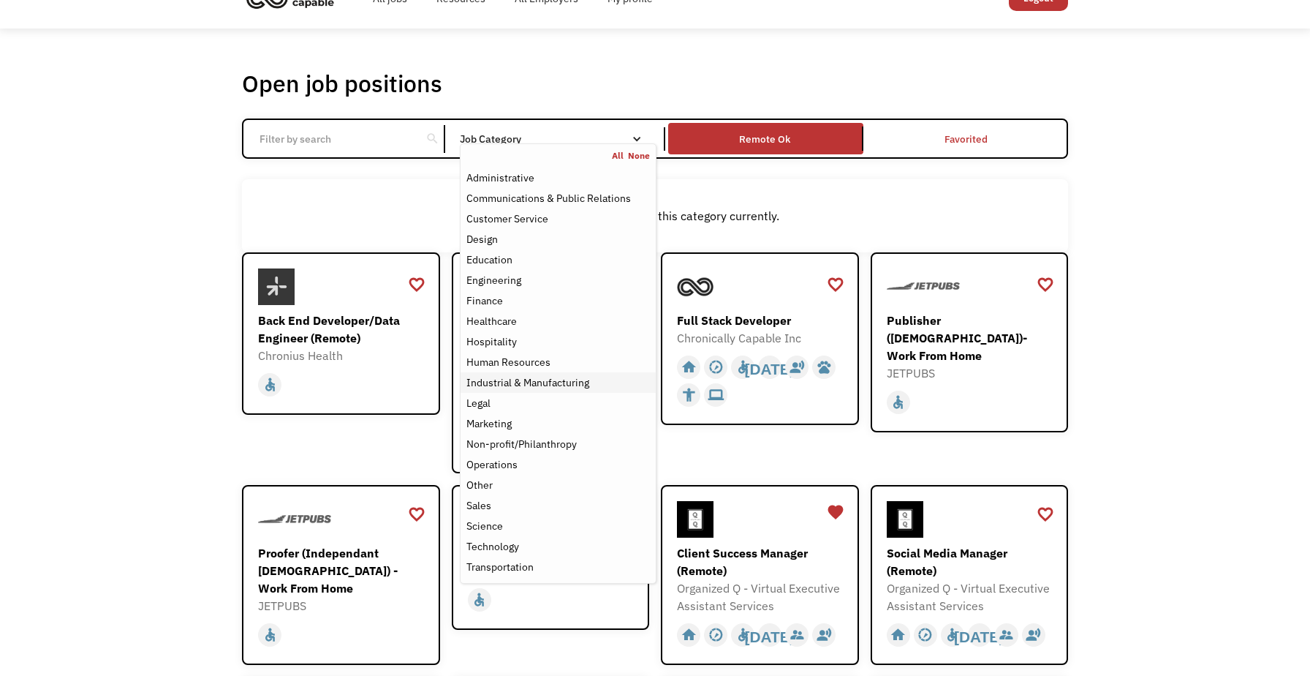
scroll to position [33, 0]
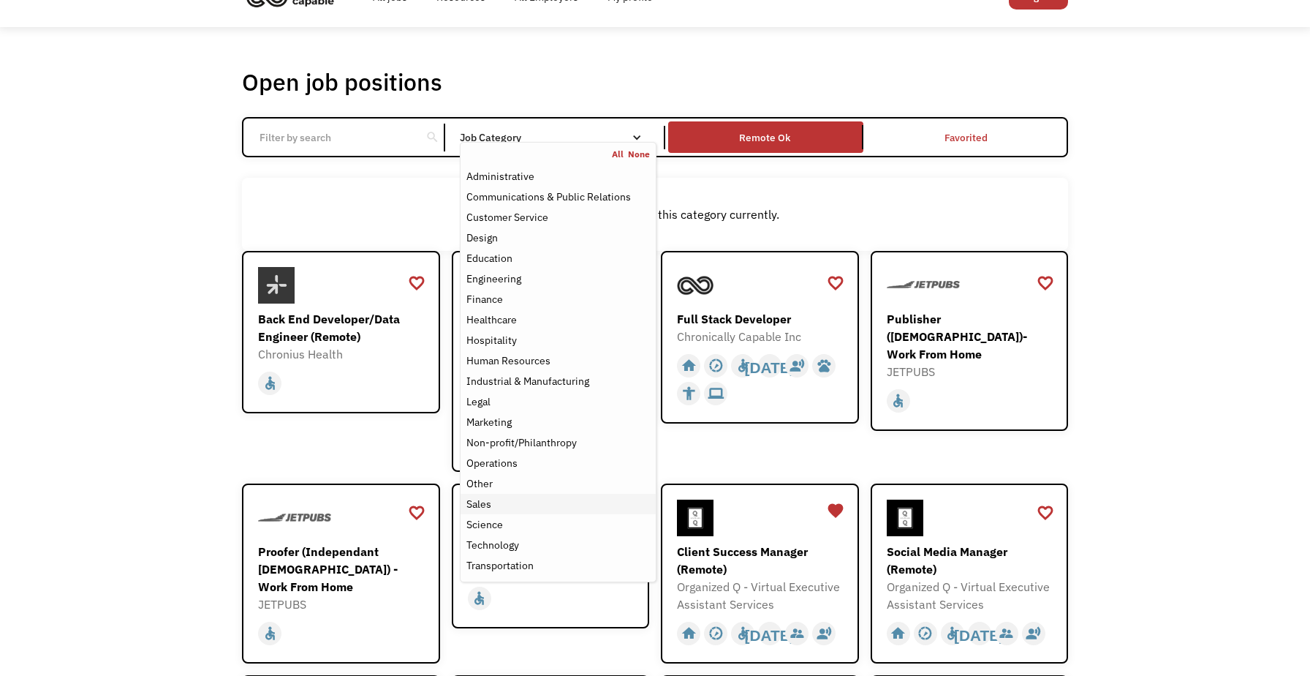
click at [578, 506] on div "Sales" at bounding box center [558, 504] width 184 height 18
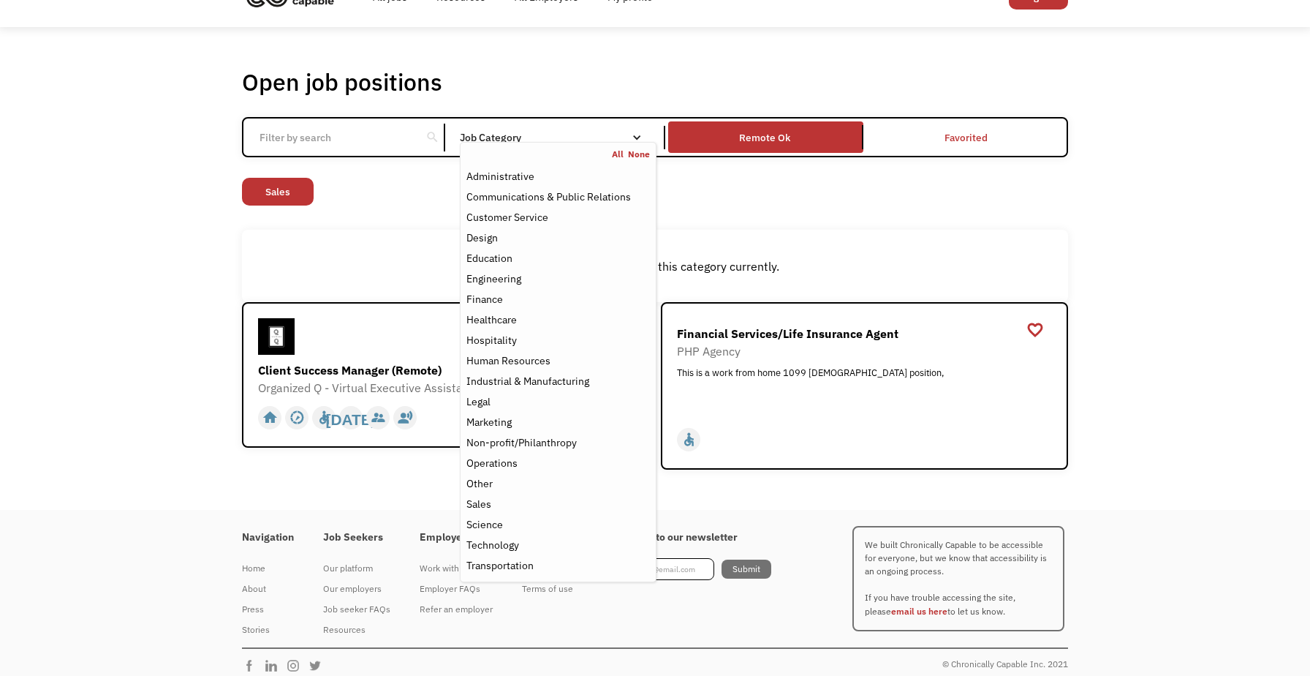
click at [708, 207] on div "Non-profit/Philanthropy Other Transportation Technology Science Sales Operation…" at bounding box center [655, 193] width 826 height 31
click at [598, 128] on div "Job Category" at bounding box center [558, 137] width 197 height 23
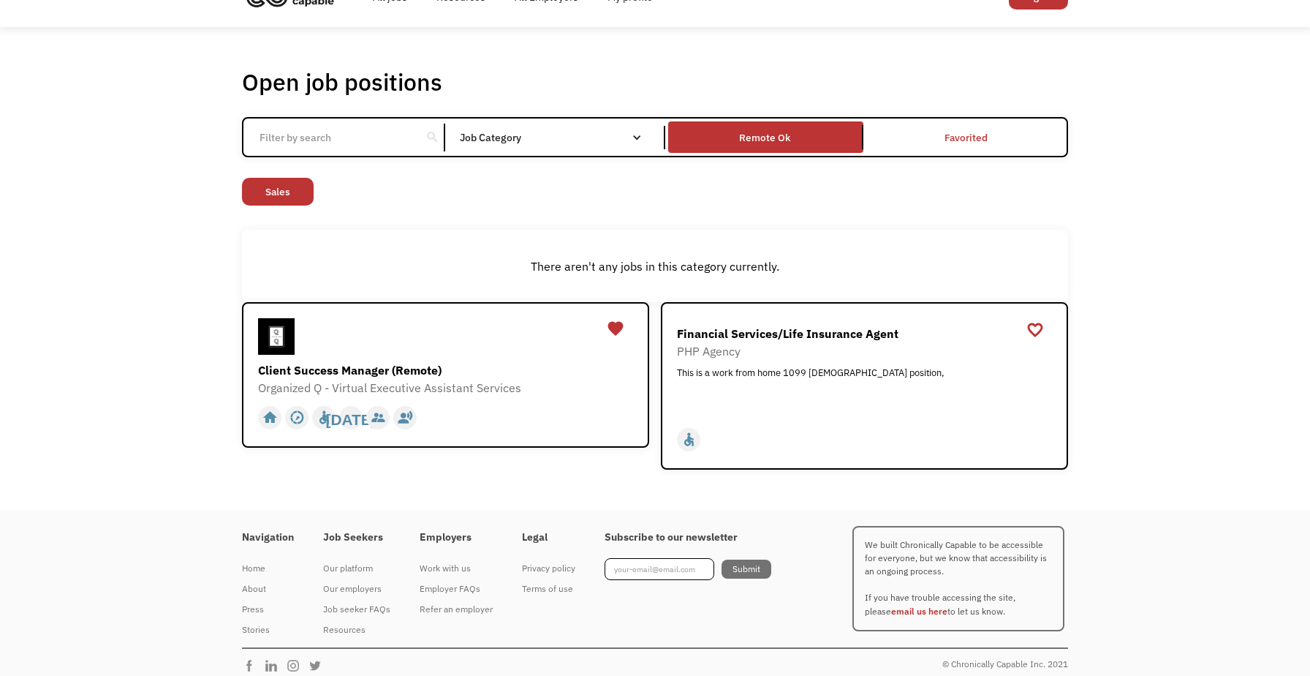
click at [598, 128] on div "Job Category" at bounding box center [558, 137] width 197 height 23
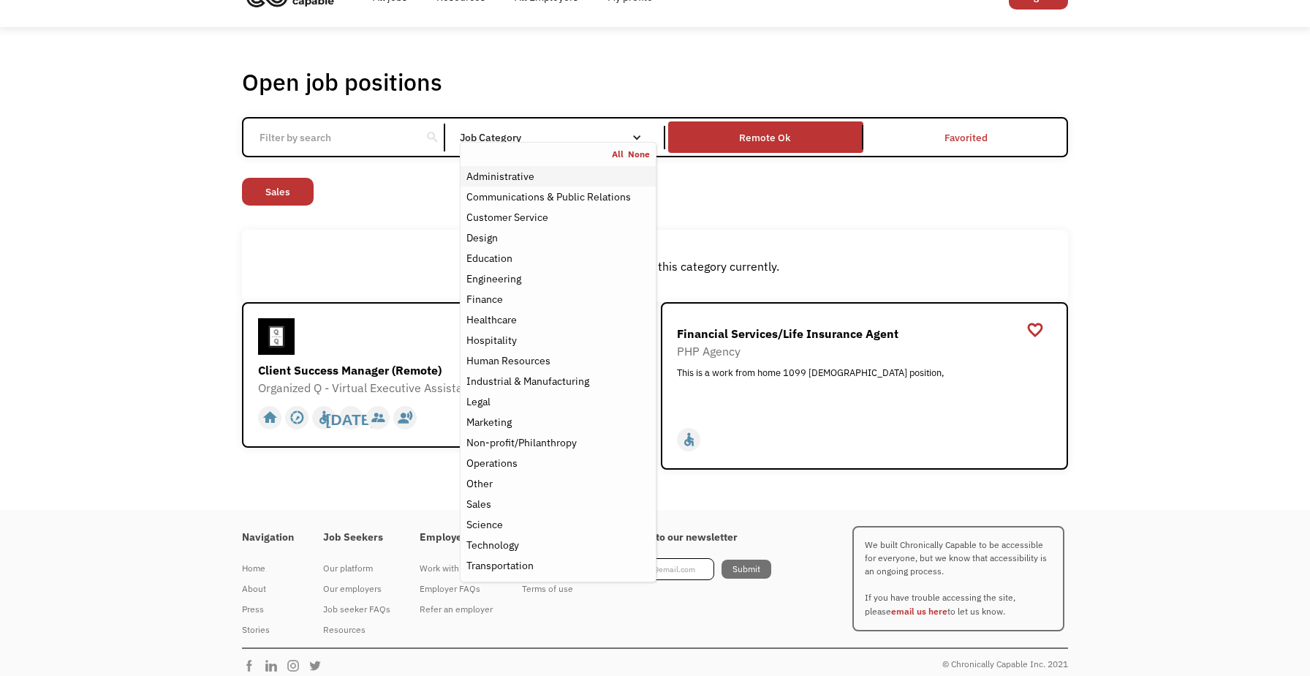
click at [595, 169] on div "Administrative" at bounding box center [558, 176] width 184 height 18
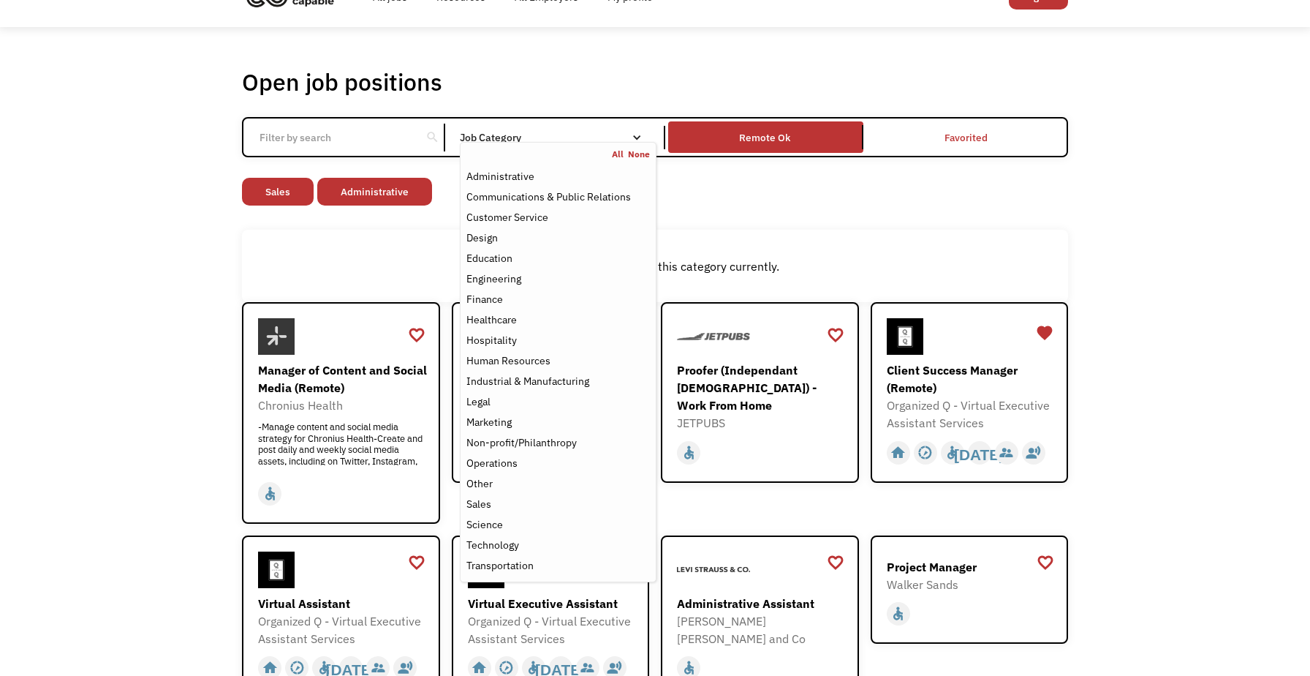
click at [853, 197] on div "Non-profit/Philanthropy Other Transportation Technology Science Sales Operation…" at bounding box center [655, 193] width 826 height 31
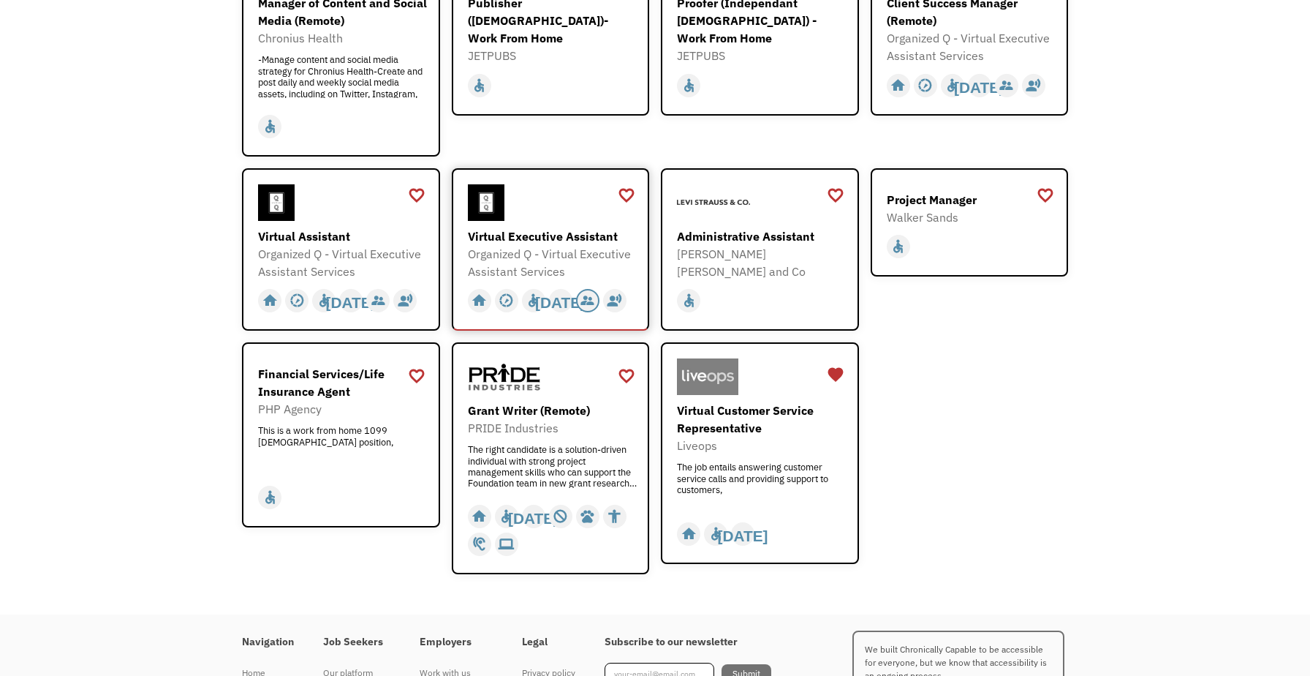
scroll to position [401, 0]
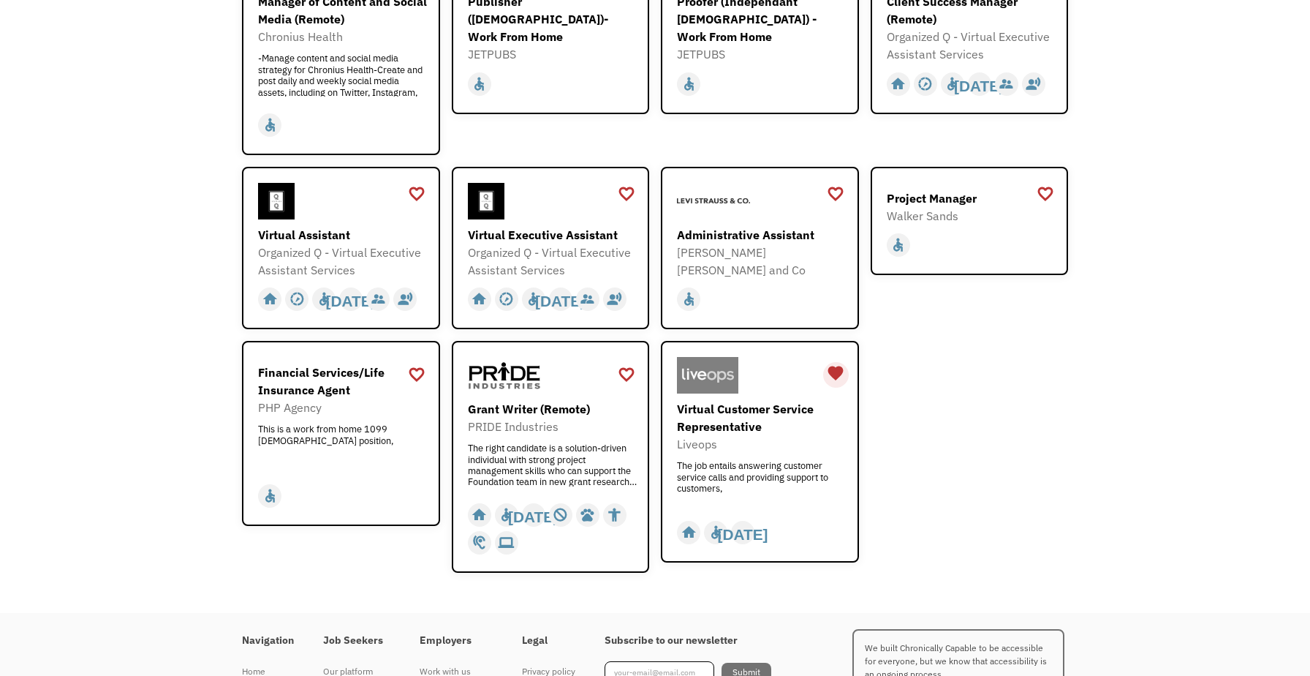
click at [835, 370] on div "favorite" at bounding box center [836, 373] width 18 height 22
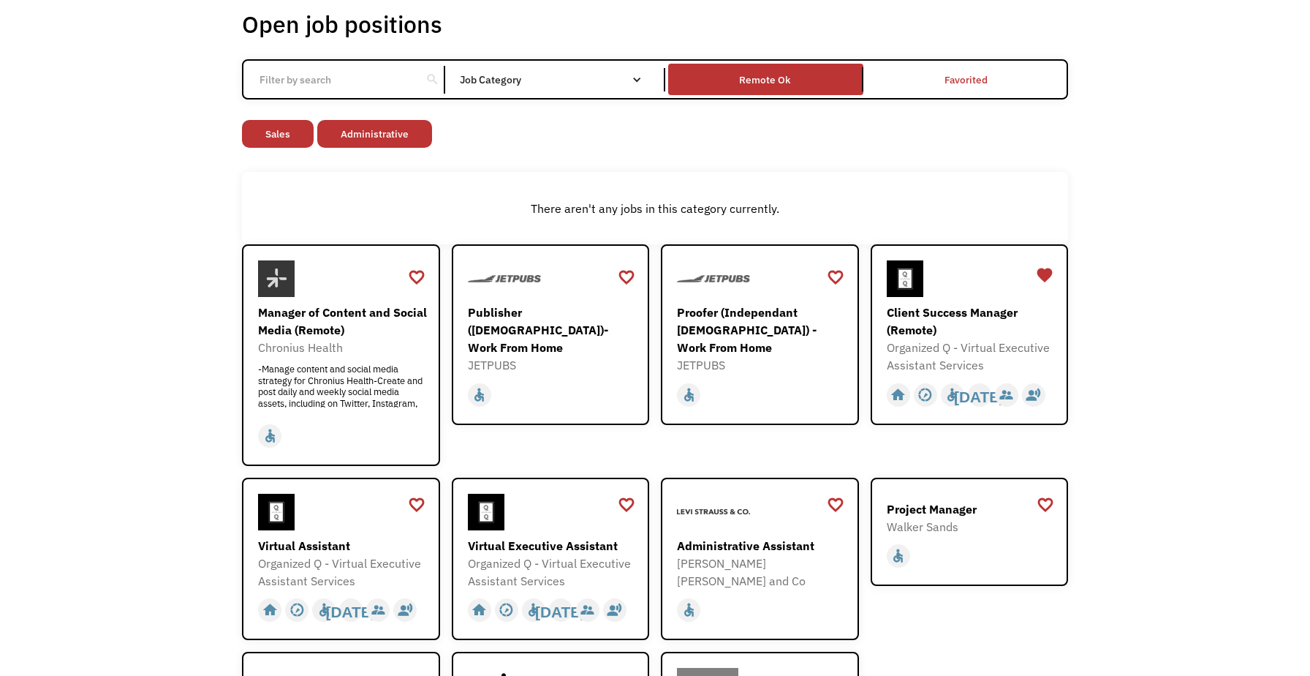
scroll to position [0, 0]
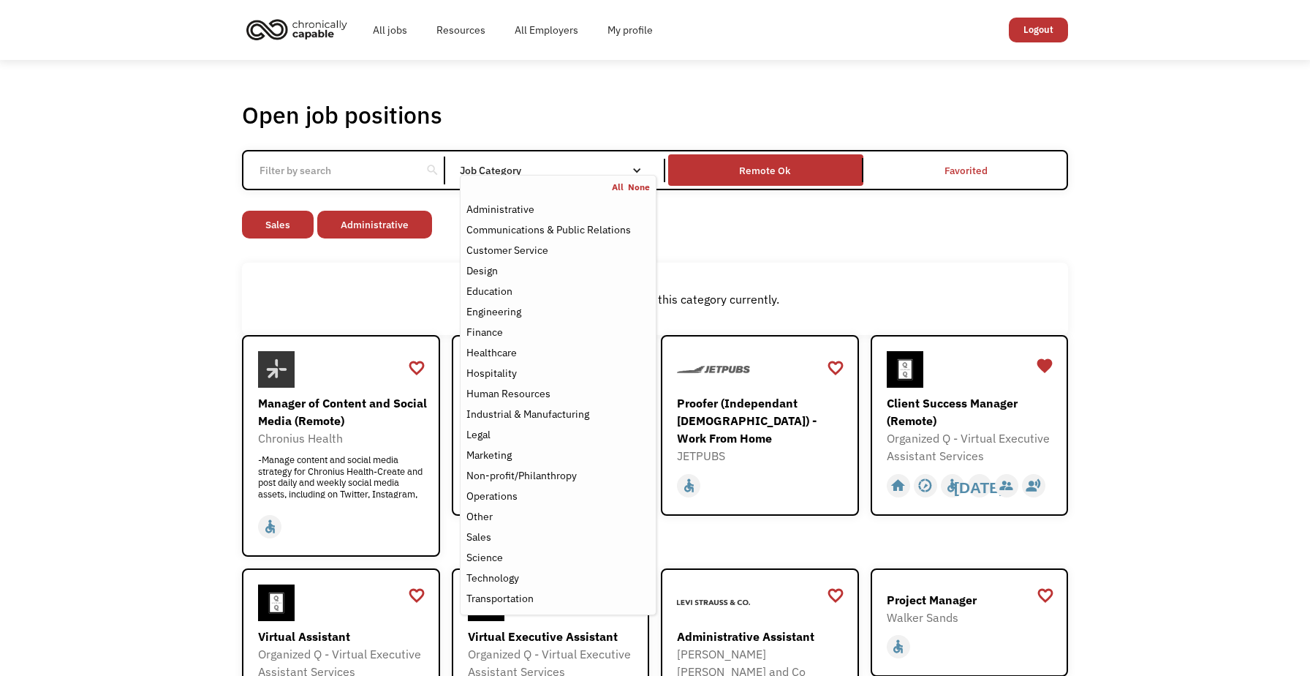
click at [629, 181] on link "None" at bounding box center [639, 187] width 22 height 12
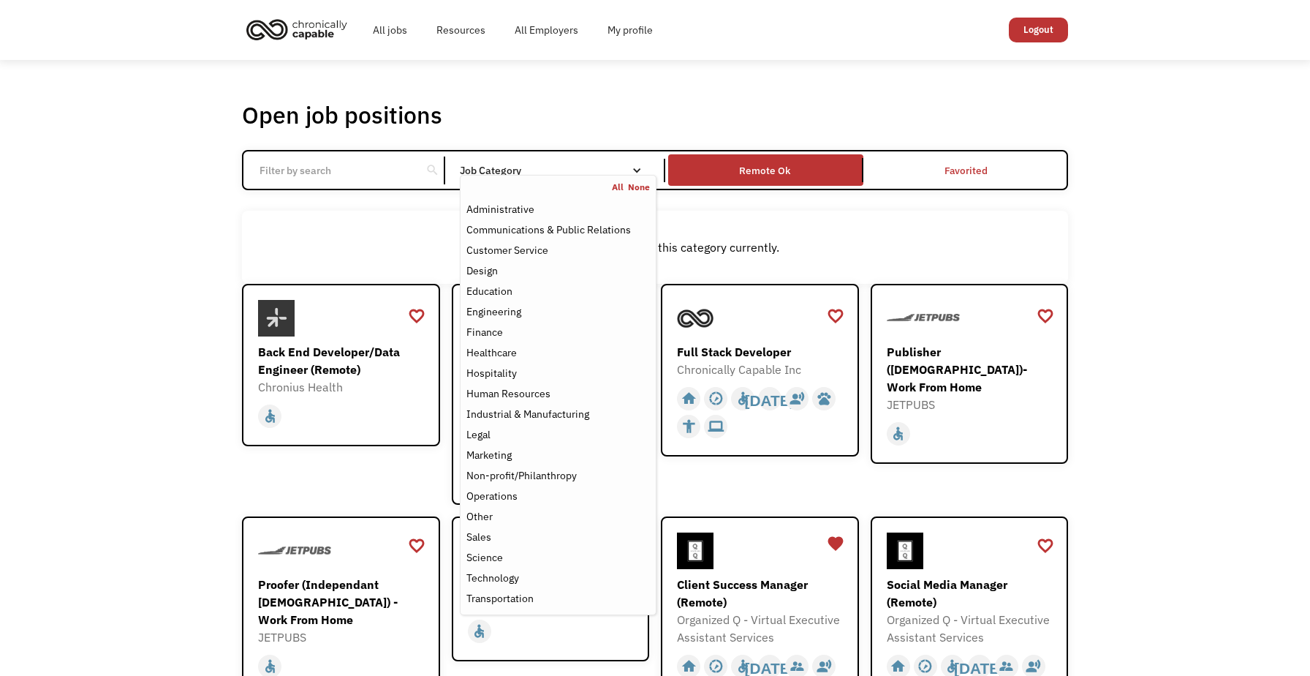
click at [620, 186] on link "All" at bounding box center [620, 187] width 16 height 12
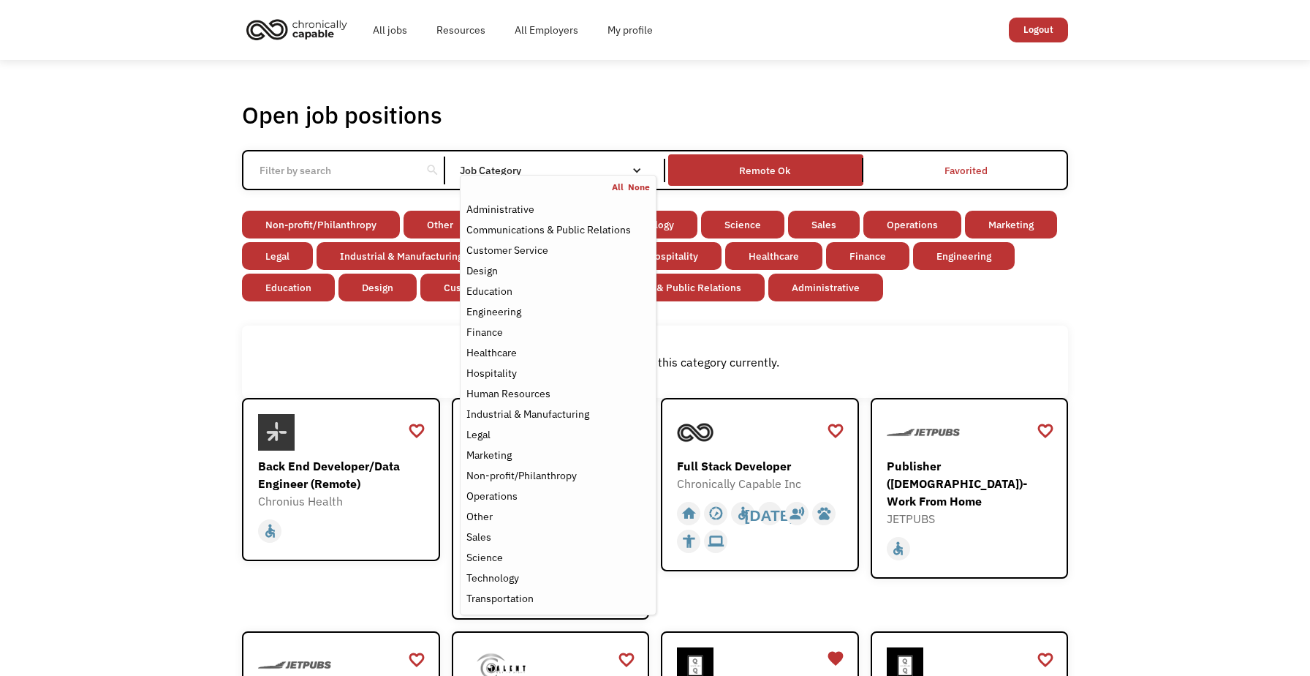
click at [640, 185] on link "None" at bounding box center [639, 187] width 22 height 12
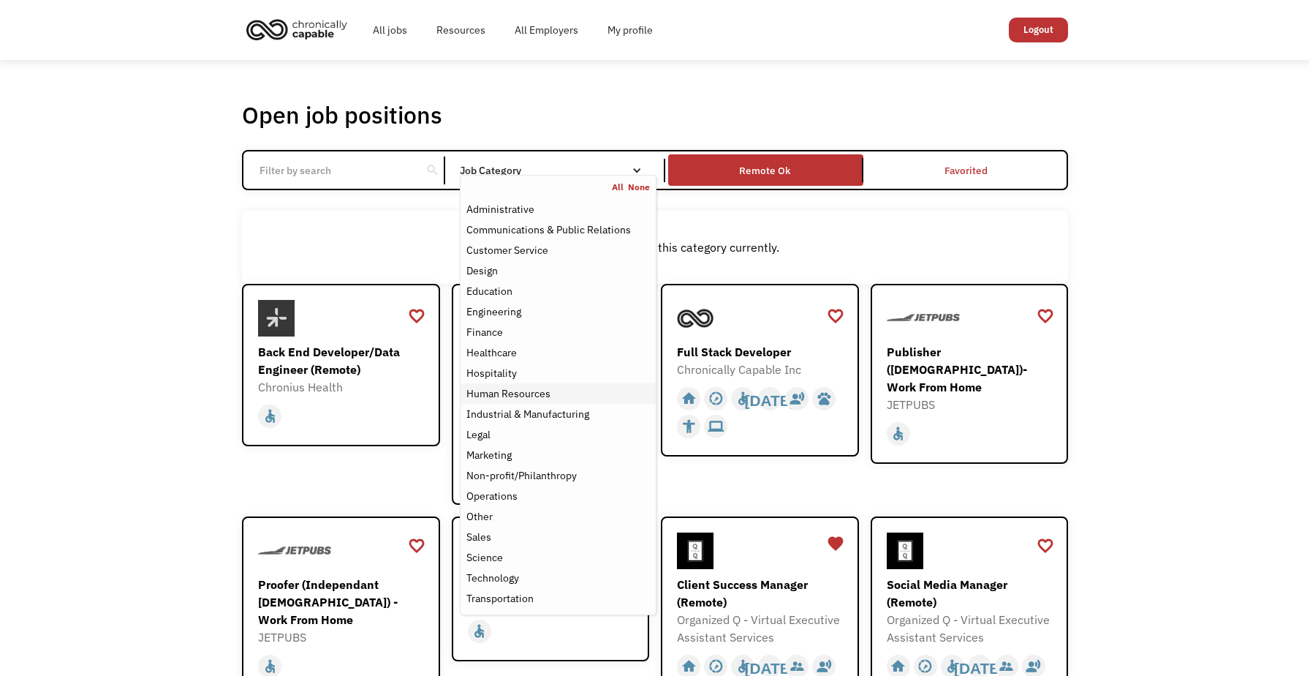
click at [588, 398] on div "Human Resources" at bounding box center [558, 394] width 184 height 18
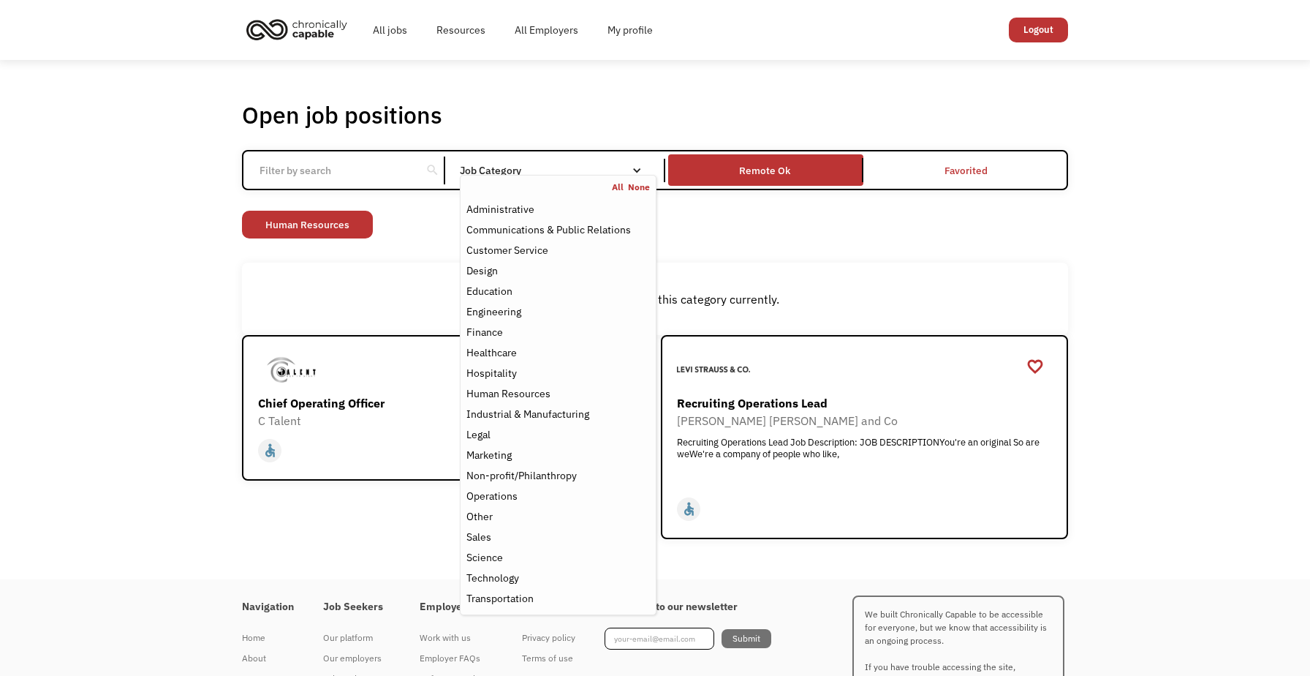
click at [749, 231] on div "Non-profit/Philanthropy Other Transportation Technology Science Sales Operation…" at bounding box center [655, 226] width 826 height 31
click at [641, 186] on link "None" at bounding box center [639, 187] width 22 height 12
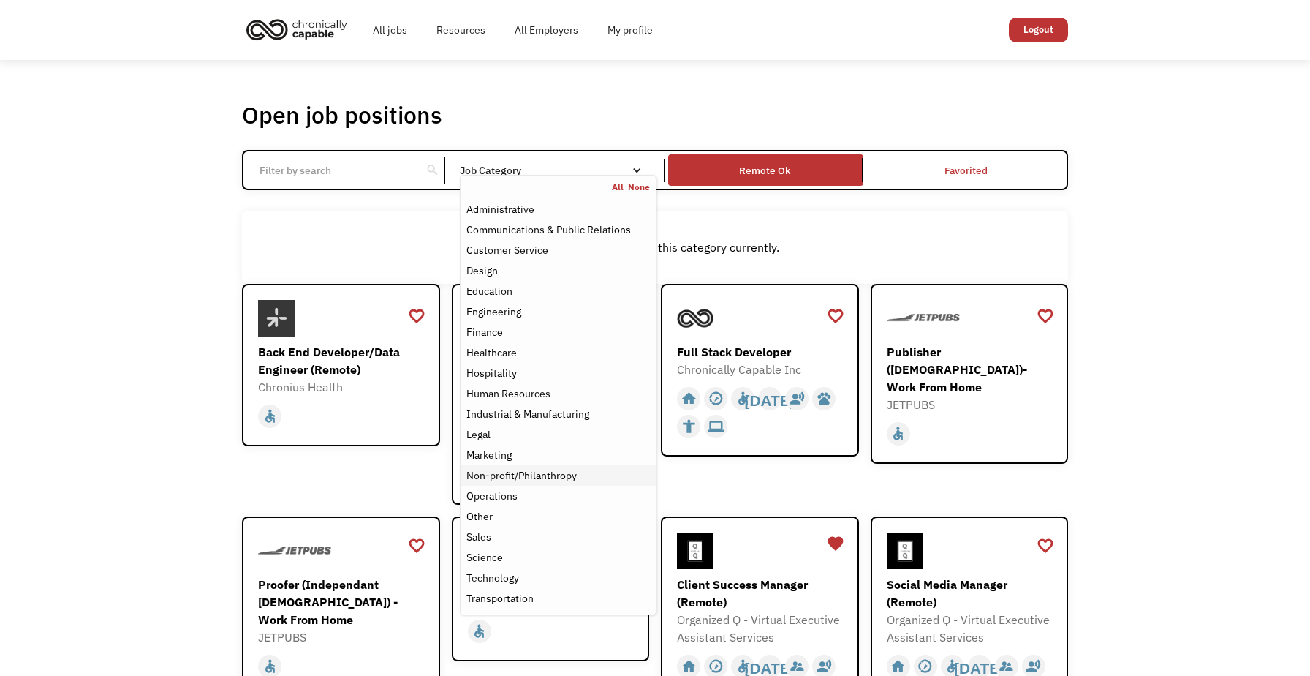
click at [546, 478] on div "Non-profit/Philanthropy" at bounding box center [521, 475] width 110 height 18
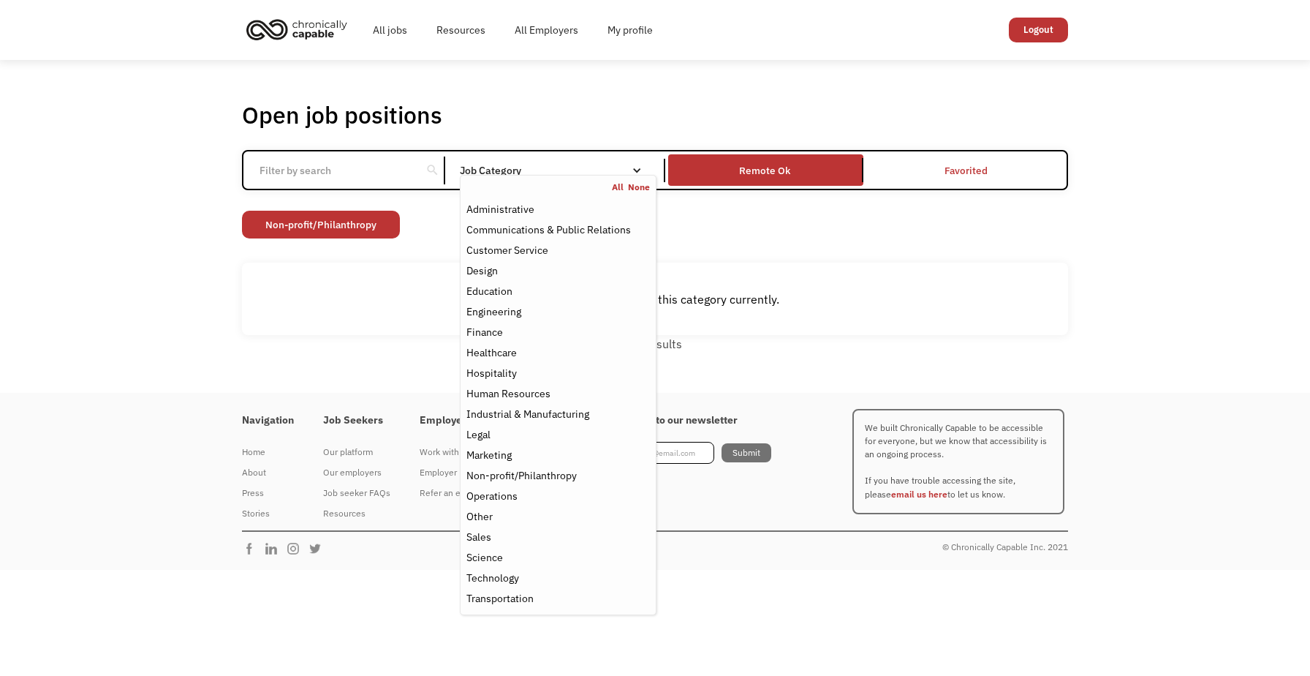
click at [636, 186] on link "None" at bounding box center [639, 187] width 22 height 12
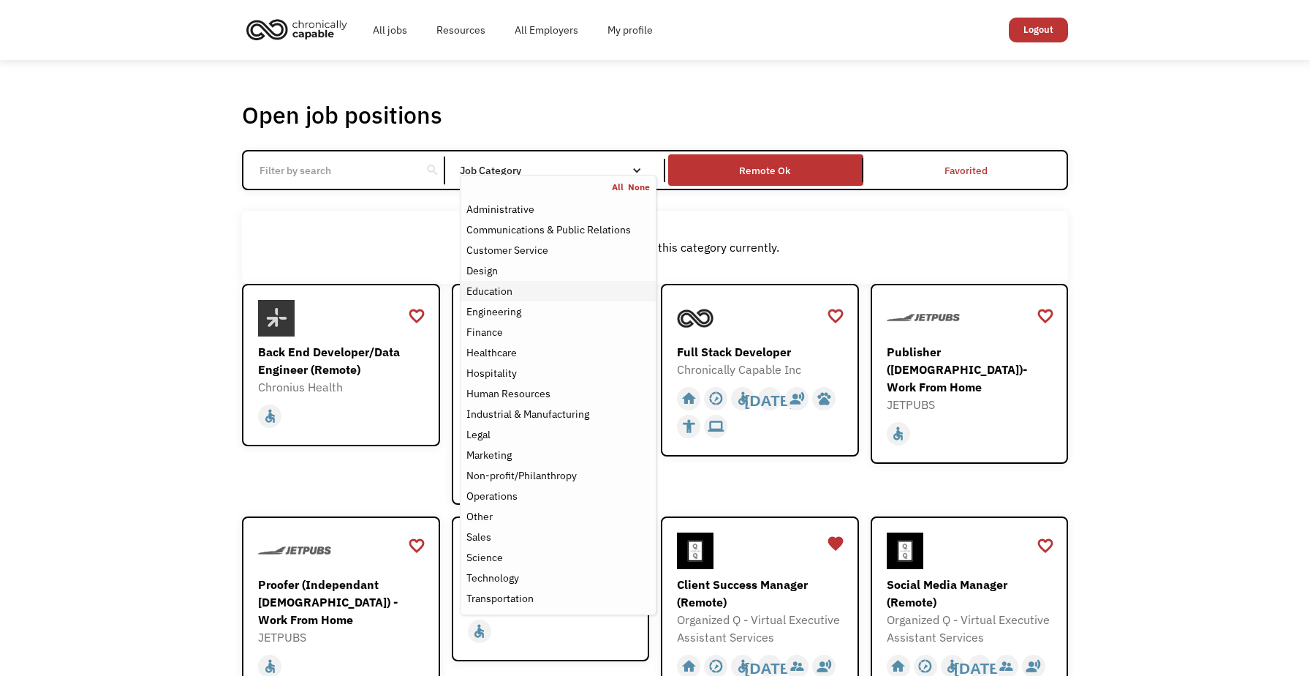
click at [516, 289] on div "Education" at bounding box center [558, 291] width 184 height 18
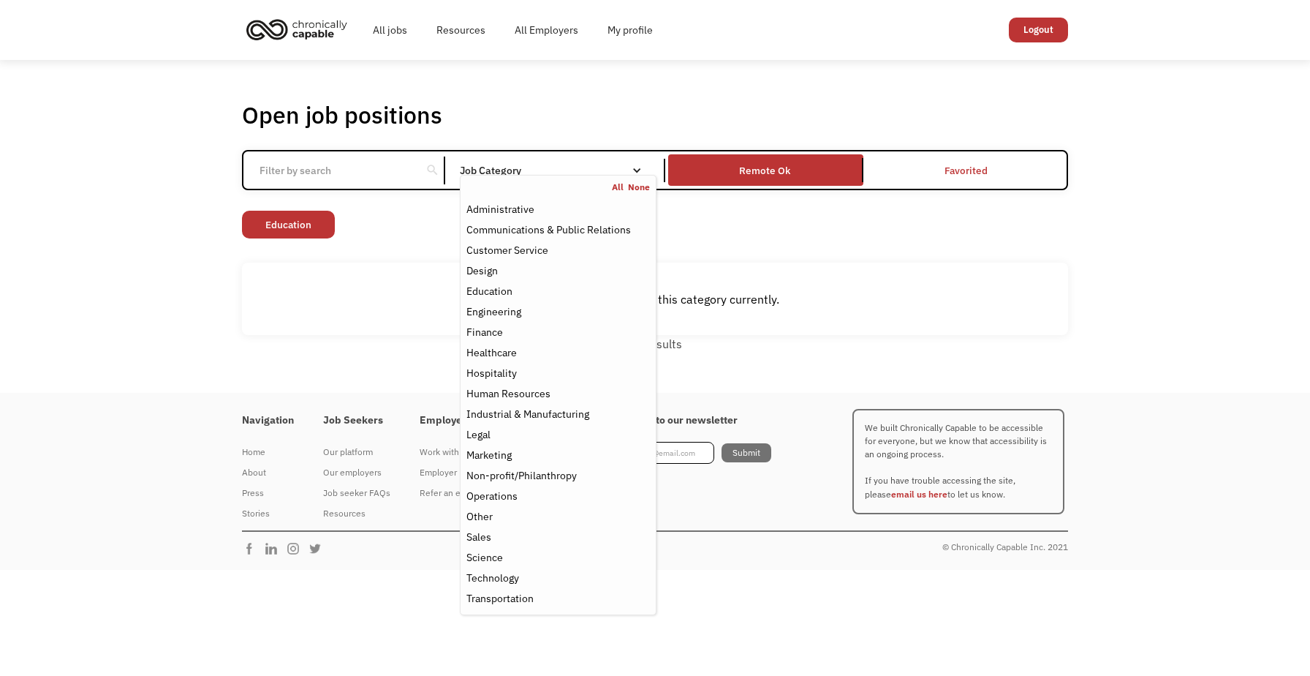
click at [630, 187] on link "None" at bounding box center [639, 187] width 22 height 12
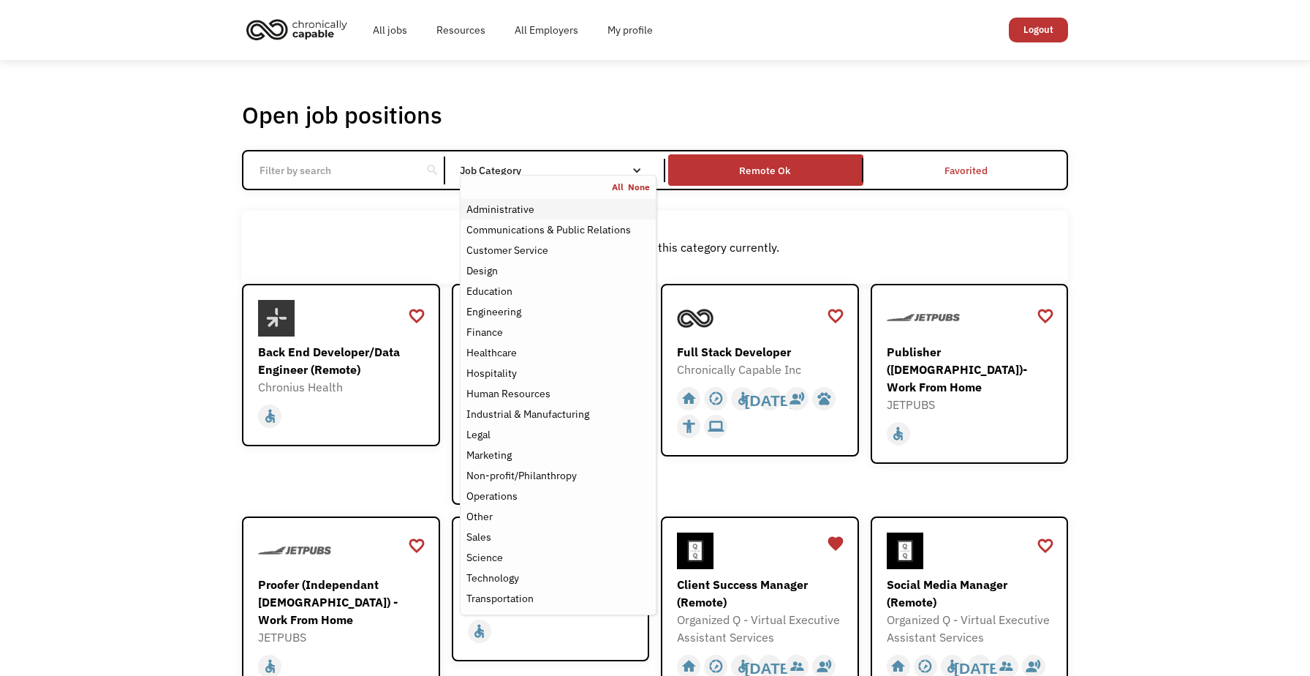
click at [598, 210] on div "Administrative" at bounding box center [558, 209] width 184 height 18
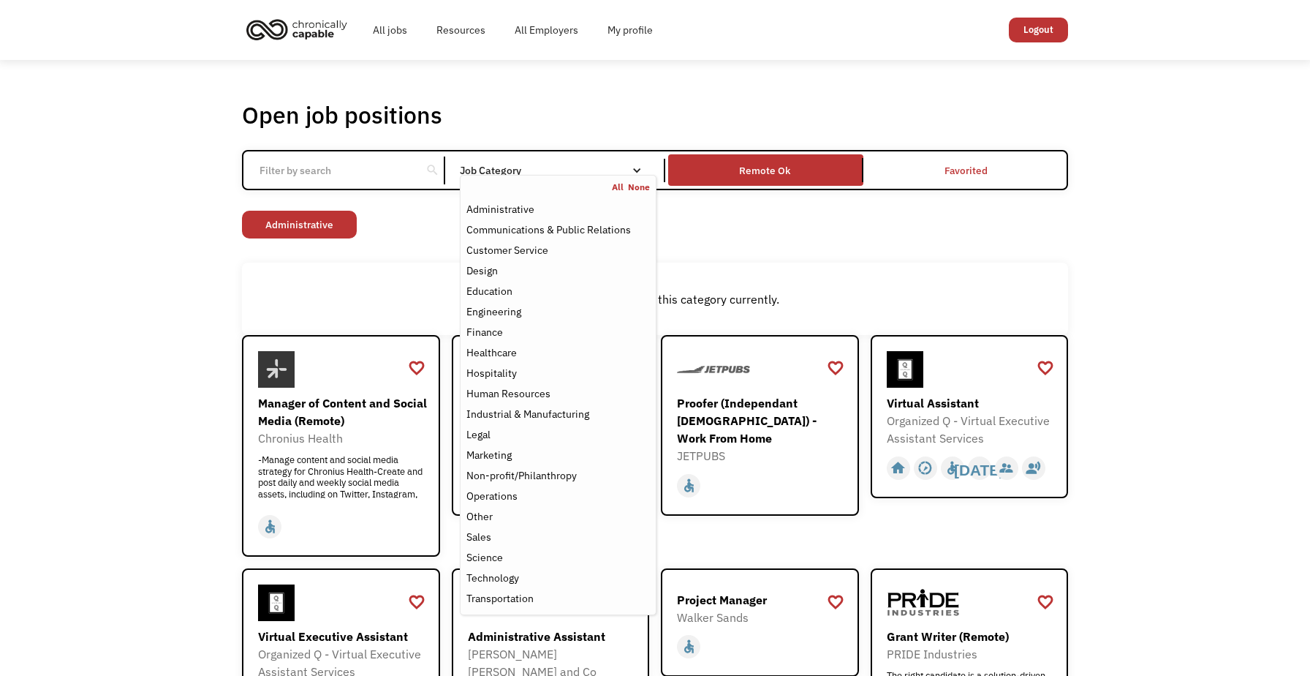
click at [765, 216] on div "Non-profit/Philanthropy Other Transportation Technology Science Sales Operation…" at bounding box center [655, 226] width 826 height 31
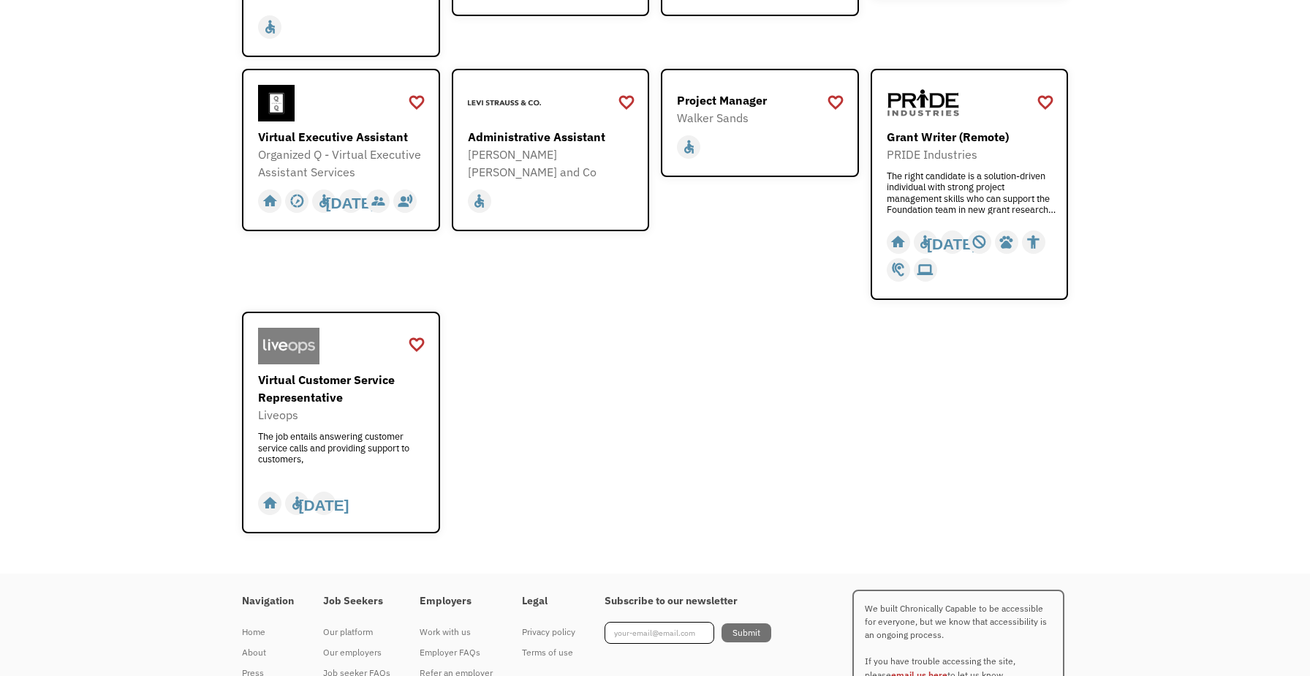
scroll to position [573, 0]
